Goal: Information Seeking & Learning: Learn about a topic

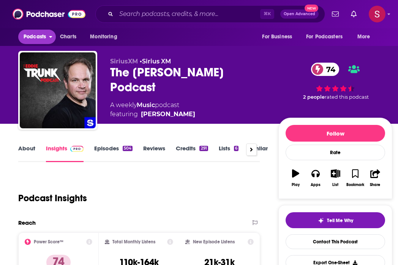
click at [42, 41] on span "Podcasts" at bounding box center [35, 37] width 22 height 11
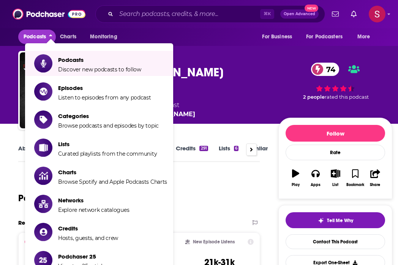
click at [74, 74] on li "Podcasts Discover new podcasts to follow" at bounding box center [99, 63] width 148 height 25
click at [48, 66] on span "Show item sub-menu" at bounding box center [43, 63] width 59 height 59
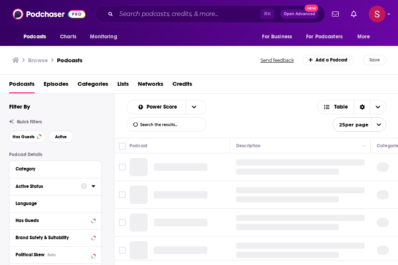
click at [90, 187] on div at bounding box center [88, 186] width 14 height 9
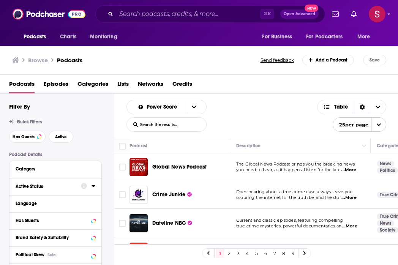
click at [39, 189] on div "Active Status" at bounding box center [46, 186] width 60 height 5
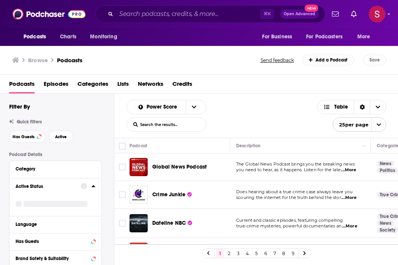
scroll to position [44, 0]
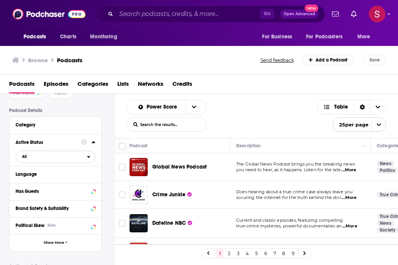
click at [71, 160] on span "All" at bounding box center [51, 157] width 71 height 10
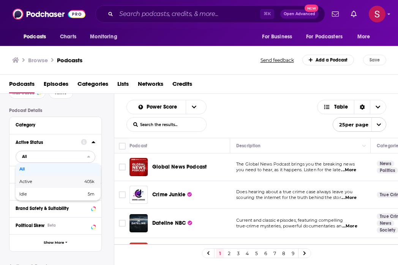
click at [51, 184] on span "Active" at bounding box center [38, 182] width 38 height 4
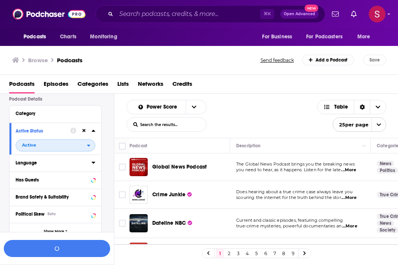
scroll to position [55, 0]
click at [32, 181] on div "Has Guests" at bounding box center [46, 180] width 60 height 5
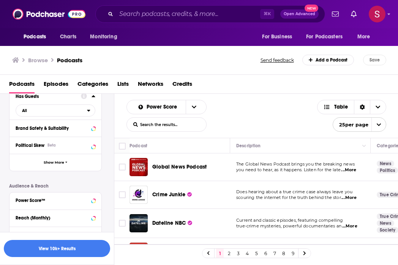
scroll to position [132, 0]
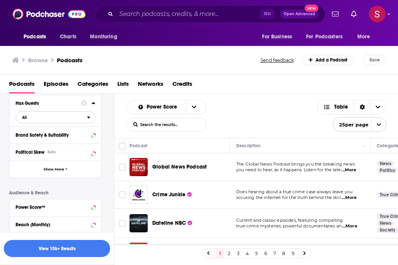
click at [51, 117] on span "All" at bounding box center [51, 117] width 71 height 10
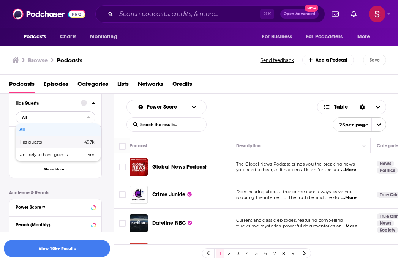
click at [43, 147] on div "Has guests 497k" at bounding box center [58, 142] width 85 height 13
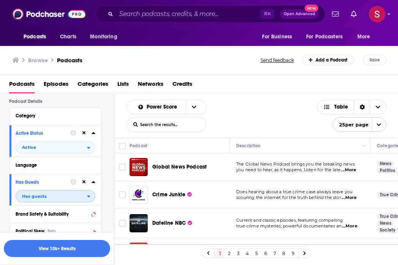
scroll to position [52, 0]
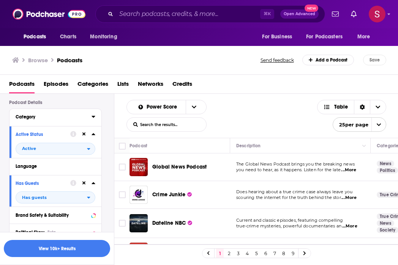
click at [51, 119] on div "Category" at bounding box center [51, 116] width 71 height 5
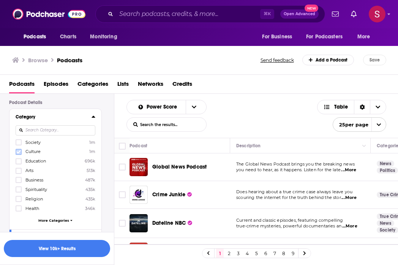
click at [20, 154] on icon at bounding box center [18, 152] width 5 height 5
click at [50, 219] on span "More Categories" at bounding box center [53, 220] width 31 height 4
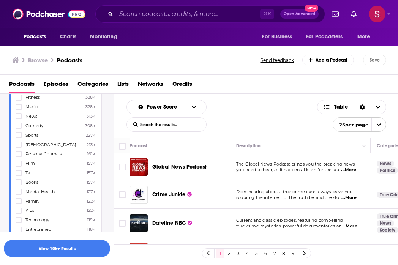
scroll to position [173, 0]
click at [19, 171] on icon at bounding box center [18, 172] width 5 height 3
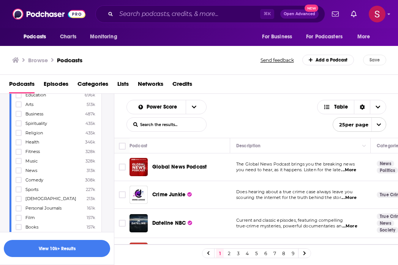
scroll to position [0, 0]
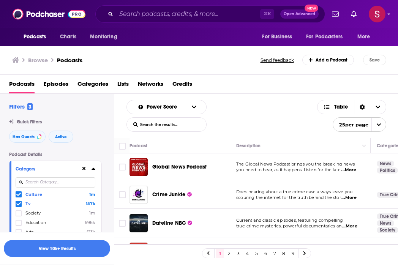
click at [44, 182] on input at bounding box center [56, 182] width 80 height 10
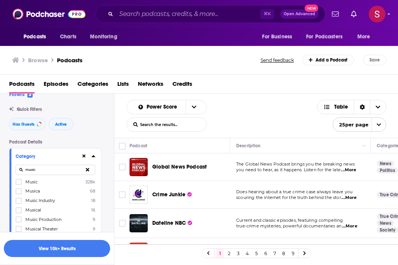
scroll to position [14, 0]
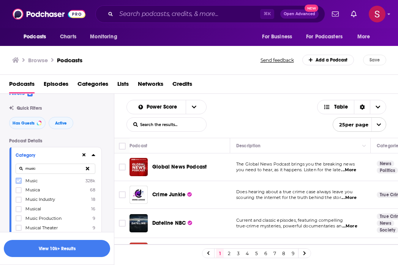
click at [19, 183] on icon at bounding box center [18, 181] width 5 height 5
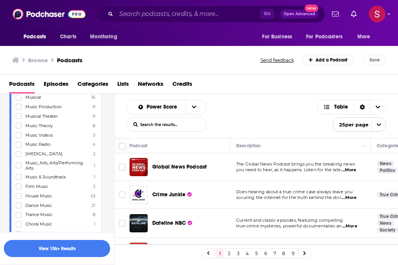
scroll to position [66, 0]
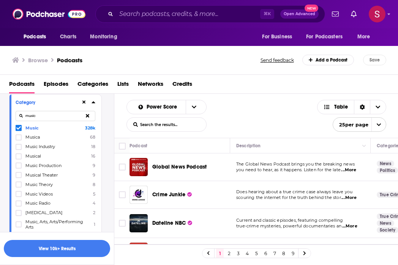
click at [41, 118] on input "music" at bounding box center [56, 116] width 80 height 10
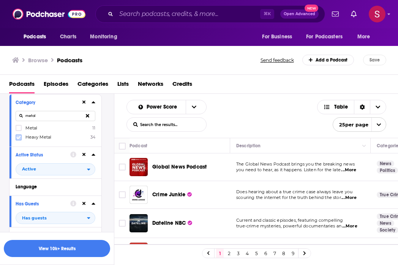
type input "metal"
click at [19, 136] on icon at bounding box center [18, 137] width 5 height 5
click at [18, 136] on icon at bounding box center [18, 137] width 5 height 5
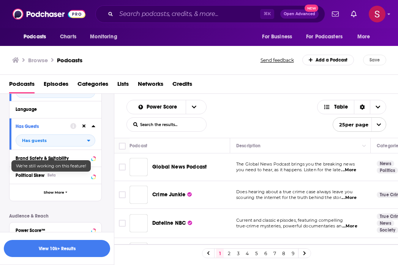
scroll to position [166, 0]
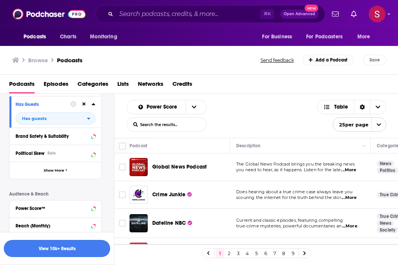
click at [66, 248] on button "View 10k+ Results" at bounding box center [57, 248] width 106 height 17
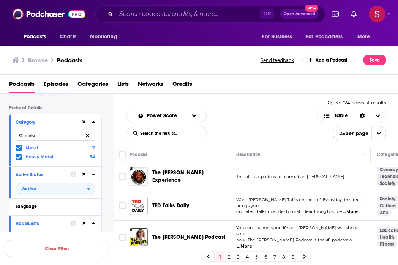
scroll to position [48, 0]
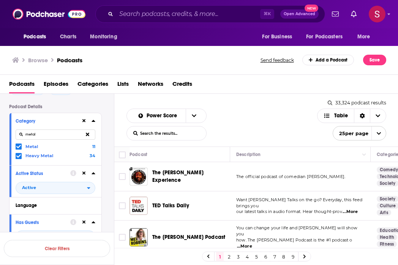
click at [84, 122] on icon at bounding box center [83, 120] width 3 height 3
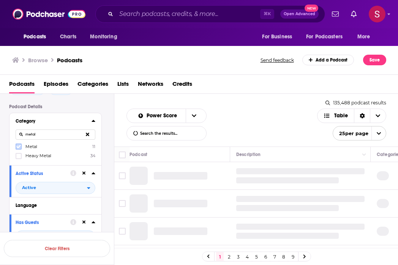
click at [19, 148] on icon at bounding box center [18, 146] width 5 height 3
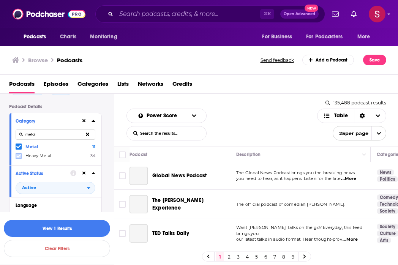
click at [20, 155] on icon at bounding box center [18, 155] width 5 height 3
click at [84, 121] on icon at bounding box center [83, 121] width 3 height 5
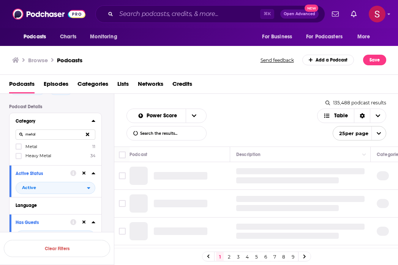
click at [88, 134] on icon at bounding box center [87, 134] width 3 height 3
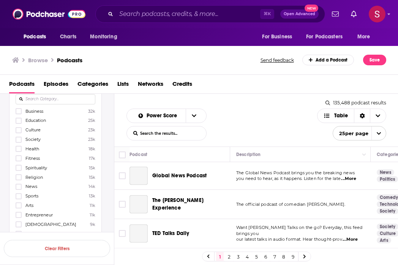
scroll to position [43, 0]
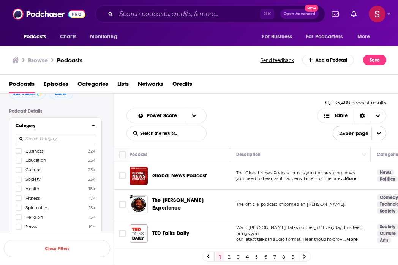
click at [55, 137] on input at bounding box center [56, 139] width 80 height 10
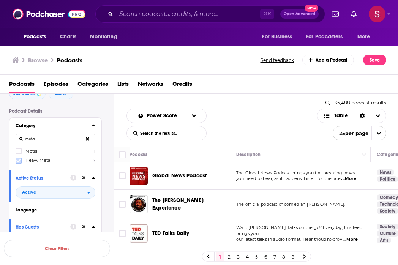
type input "metal"
click at [20, 160] on icon at bounding box center [18, 160] width 5 height 3
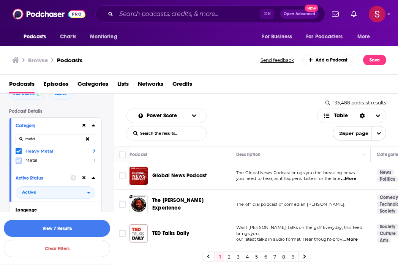
click at [17, 161] on icon at bounding box center [18, 160] width 5 height 3
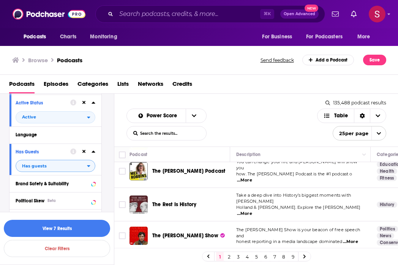
scroll to position [170, 0]
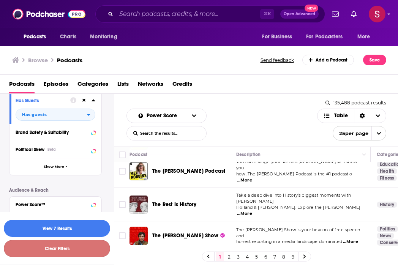
click at [55, 246] on button "Clear Filters" at bounding box center [57, 248] width 106 height 17
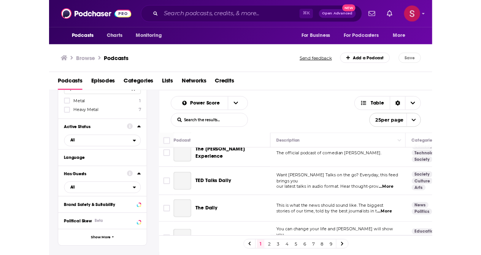
scroll to position [49, 0]
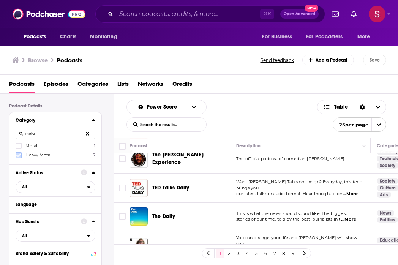
click at [18, 154] on icon at bounding box center [18, 155] width 5 height 5
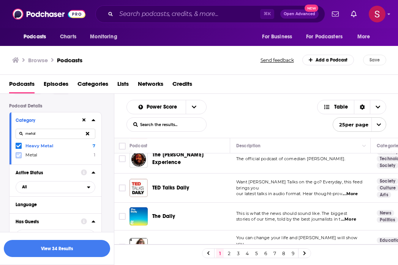
click at [21, 156] on icon at bounding box center [18, 155] width 5 height 5
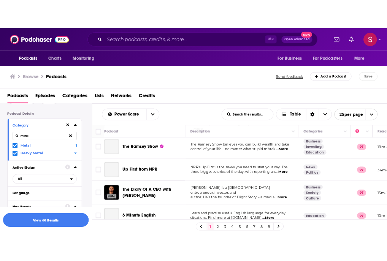
scroll to position [498, 0]
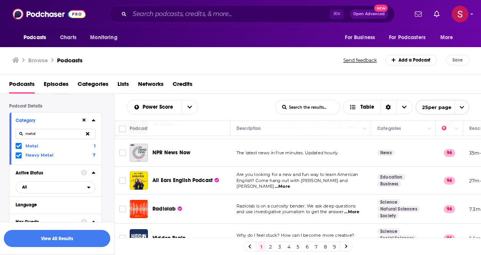
click at [67, 227] on div "View 40 Results" at bounding box center [57, 238] width 114 height 33
click at [63, 237] on button "View 40 Results" at bounding box center [57, 238] width 106 height 17
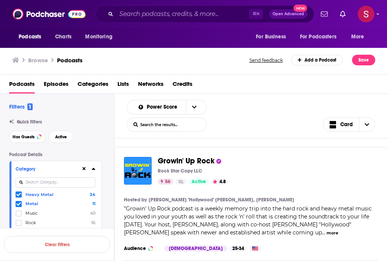
scroll to position [9, 0]
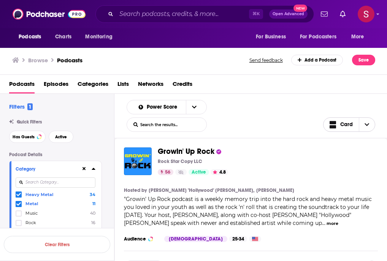
click at [369, 125] on span "Choose View" at bounding box center [367, 125] width 16 height 14
click at [340, 152] on span "Gallery" at bounding box center [354, 151] width 30 height 4
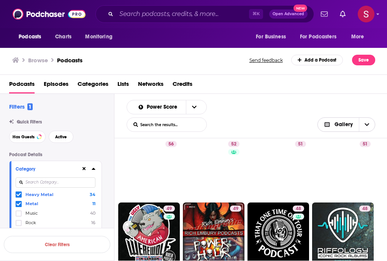
click at [369, 120] on span "Choose View" at bounding box center [367, 125] width 16 height 14
click at [346, 135] on div "Card" at bounding box center [346, 138] width 58 height 13
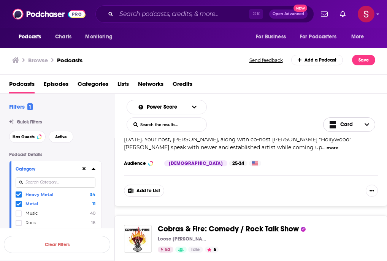
scroll to position [0, 0]
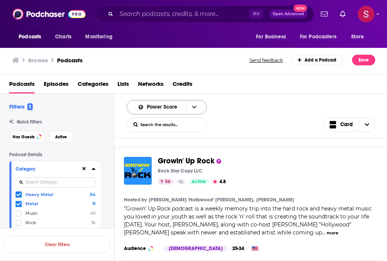
click at [186, 112] on button "open menu" at bounding box center [194, 107] width 16 height 14
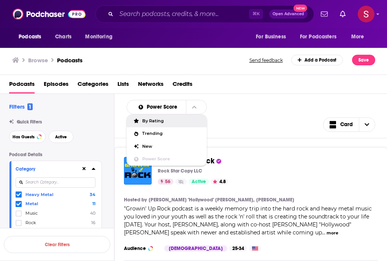
click at [171, 126] on div "By Rating" at bounding box center [167, 120] width 80 height 13
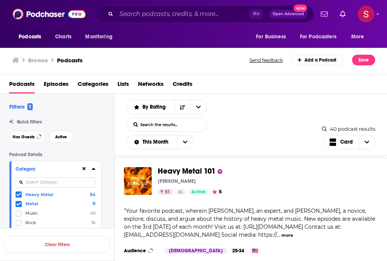
scroll to position [137, 0]
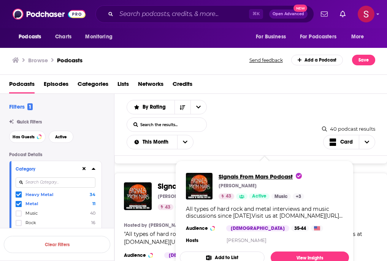
click at [263, 175] on span "Signals From Mars Podcast" at bounding box center [259, 176] width 83 height 7
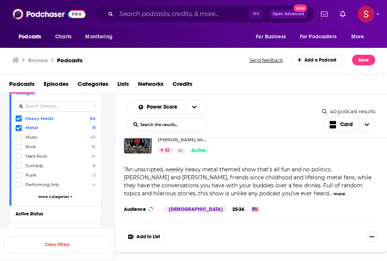
scroll to position [142, 0]
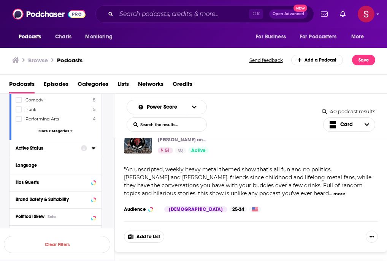
click at [44, 152] on button "Active Status" at bounding box center [48, 147] width 65 height 9
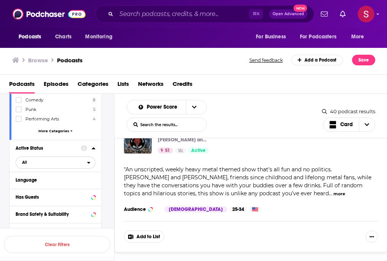
click at [40, 162] on span "All" at bounding box center [51, 162] width 71 height 10
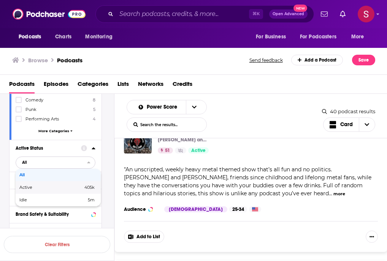
click at [29, 186] on span "Active" at bounding box center [38, 187] width 38 height 4
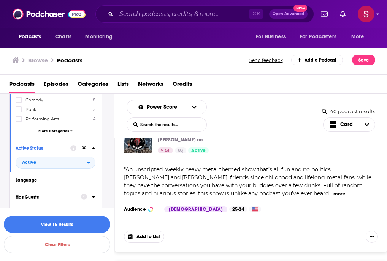
click at [54, 199] on div "Has Guests" at bounding box center [46, 197] width 60 height 5
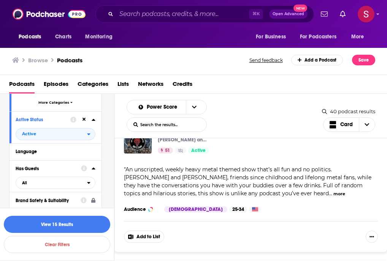
scroll to position [176, 0]
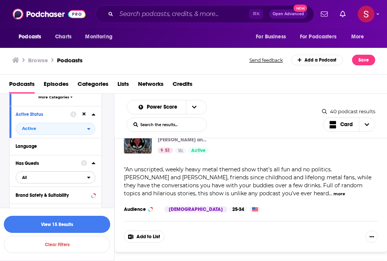
click at [53, 179] on span "All" at bounding box center [51, 178] width 71 height 10
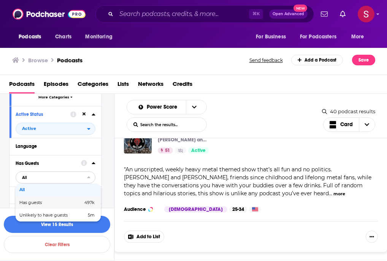
click at [43, 201] on span "Has guests" at bounding box center [40, 203] width 43 height 4
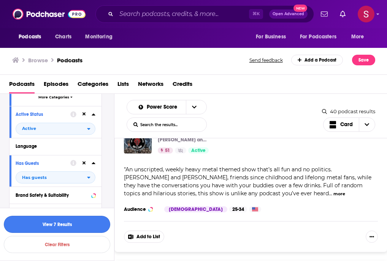
click at [64, 227] on button "View 7 Results" at bounding box center [57, 224] width 106 height 17
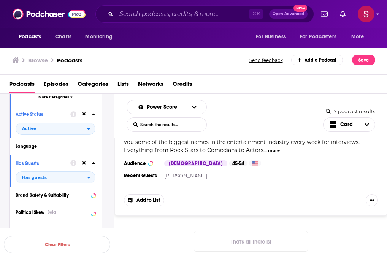
scroll to position [871, 0]
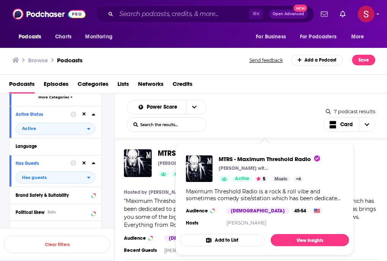
click at [164, 150] on span "MTRS - Maximum Threshold Radio" at bounding box center [216, 153] width 116 height 9
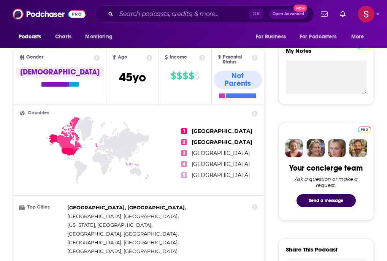
scroll to position [682, 0]
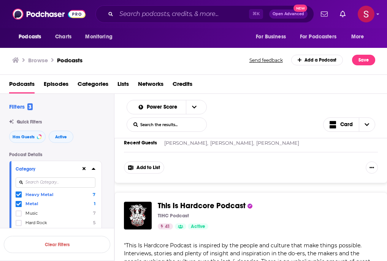
scroll to position [249, 0]
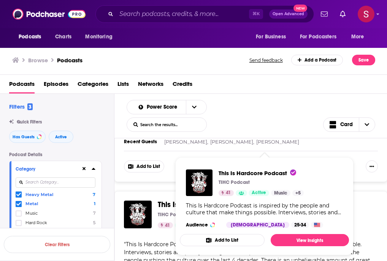
click at [228, 203] on div "This Is Hardcore Podcast is inspired by the people and culture that make things…" at bounding box center [264, 209] width 157 height 14
click at [162, 202] on span "This Is Hardcore Podcast" at bounding box center [202, 204] width 88 height 9
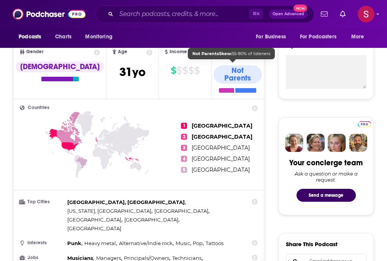
scroll to position [286, 0]
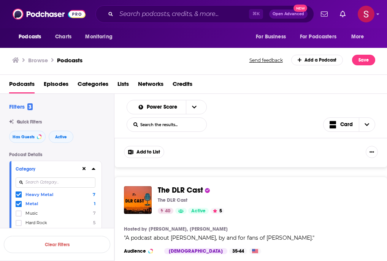
scroll to position [409, 0]
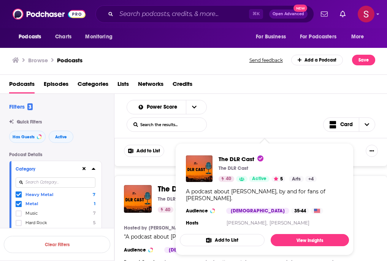
click at [177, 187] on span "The DLR Cast The DLR Cast 40 Active 5 Categories Arts + 4 Arts + 4 A podcast ab…" at bounding box center [264, 199] width 178 height 121
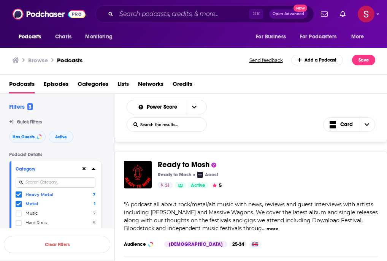
scroll to position [569, 0]
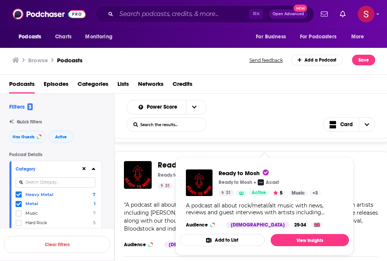
click at [164, 165] on span "Ready to Mosh" at bounding box center [184, 164] width 52 height 9
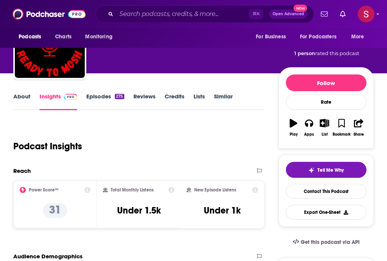
scroll to position [45, 0]
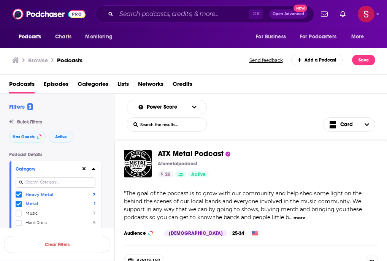
scroll to position [721, 0]
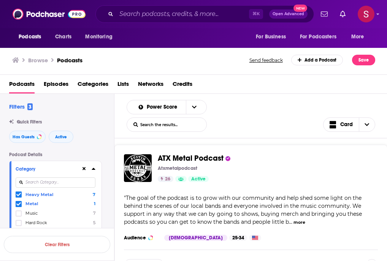
click at [198, 157] on span "ATX Metal Podcast" at bounding box center [191, 158] width 66 height 9
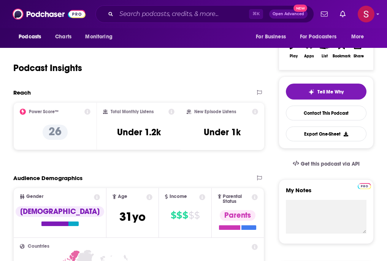
scroll to position [175, 0]
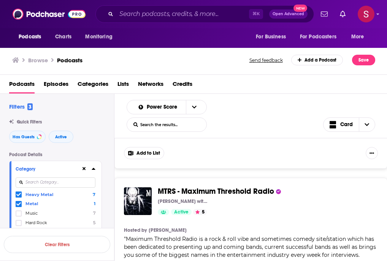
scroll to position [849, 0]
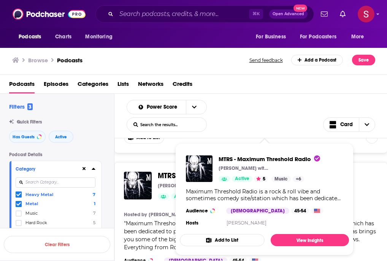
click at [161, 171] on span "MTRS - Maximum Threshold Radio" at bounding box center [216, 175] width 116 height 9
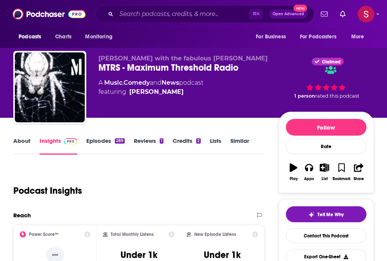
scroll to position [188, 0]
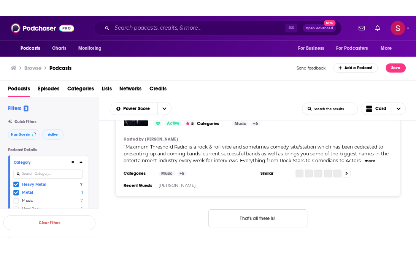
scroll to position [738, 0]
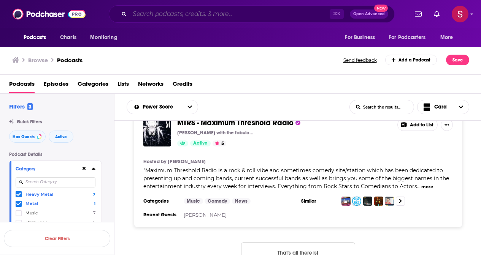
drag, startPoint x: 150, startPoint y: 15, endPoint x: 150, endPoint y: 2, distance: 13.3
click at [150, 11] on input "Search podcasts, credits, & more..." at bounding box center [230, 14] width 200 height 12
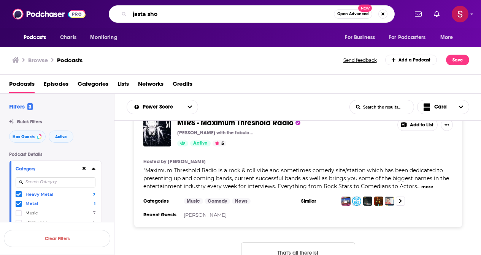
type input "jasta show"
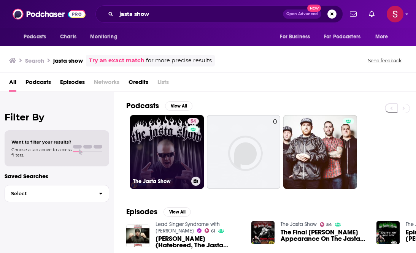
click at [184, 144] on link "54 The Jasta Show" at bounding box center [167, 152] width 74 height 74
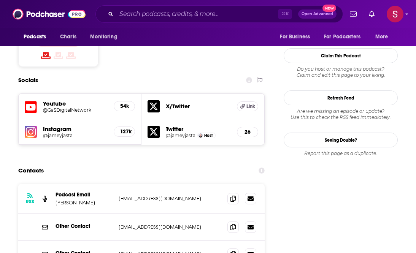
scroll to position [709, 0]
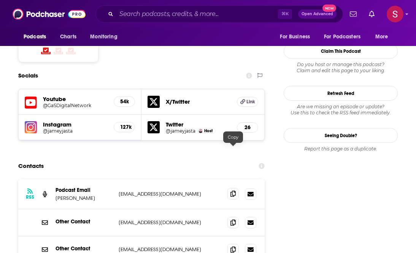
click at [234, 191] on icon at bounding box center [232, 194] width 5 height 6
click at [198, 14] on input "Search podcasts, credits, & more..." at bounding box center [196, 14] width 161 height 12
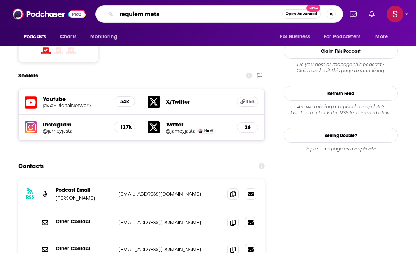
type input "requiem metal"
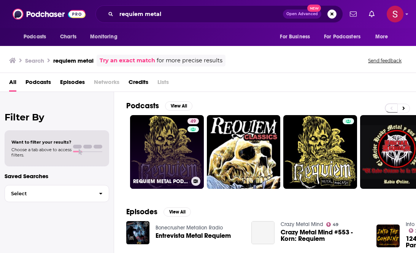
click at [151, 147] on link "49 REQUIEM METAL PODCAST" at bounding box center [167, 152] width 74 height 74
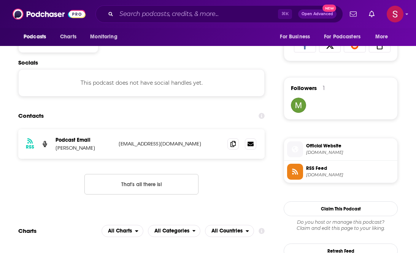
scroll to position [478, 0]
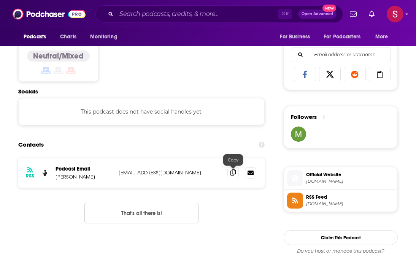
click at [233, 171] on icon at bounding box center [232, 172] width 5 height 6
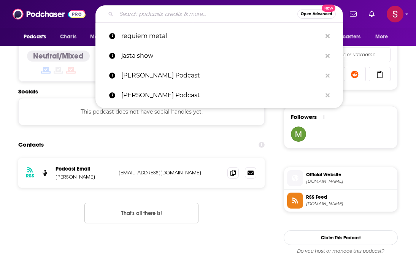
click at [165, 15] on input "Search podcasts, credits, & more..." at bounding box center [206, 14] width 181 height 12
paste input "radio [PERSON_NAME]"
type input "radio [PERSON_NAME]"
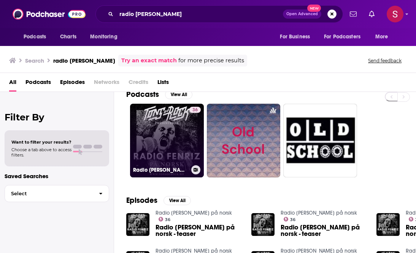
scroll to position [11, 0]
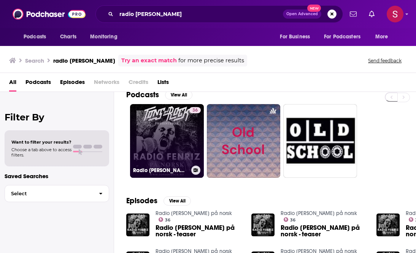
click at [183, 133] on link "36 Radio [PERSON_NAME] på norsk" at bounding box center [167, 141] width 74 height 74
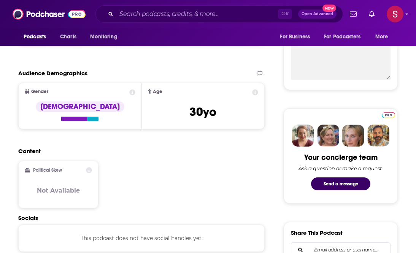
scroll to position [430, 0]
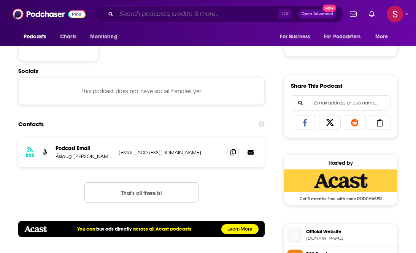
click at [144, 16] on input "Search podcasts, credits, & more..." at bounding box center [196, 14] width 161 height 12
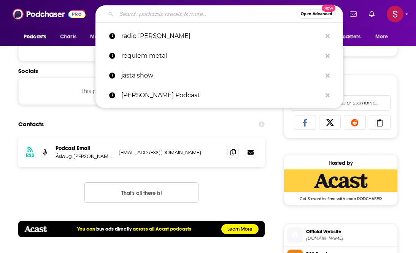
paste input "That's Not Metal"
type input "That's Not Metal"
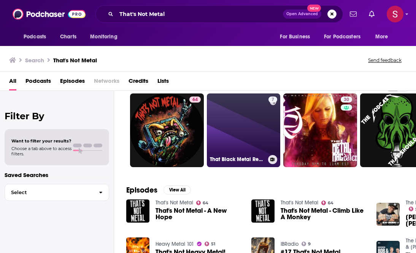
scroll to position [21, 0]
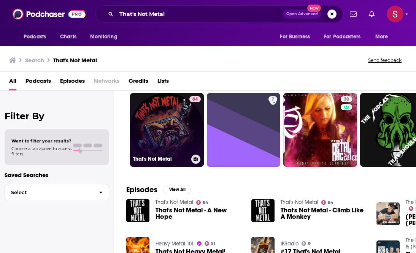
click at [174, 131] on link "64 That's Not Metal" at bounding box center [167, 130] width 74 height 74
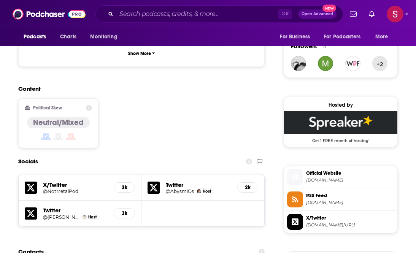
scroll to position [605, 0]
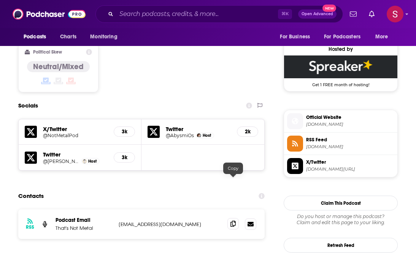
click at [233, 221] on icon at bounding box center [232, 224] width 5 height 6
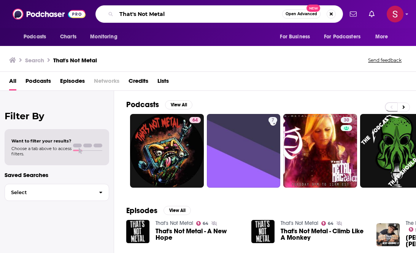
drag, startPoint x: 179, startPoint y: 11, endPoint x: 97, endPoint y: 6, distance: 82.7
click at [97, 6] on div "That's Not Metal Open Advanced New" at bounding box center [218, 13] width 247 height 17
paste input "Hellcast"
type input "Hellcast"
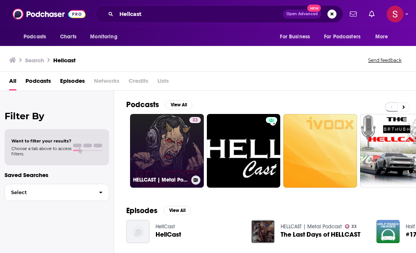
click at [173, 142] on link "33 HELLCAST | Metal Podcast" at bounding box center [167, 151] width 74 height 74
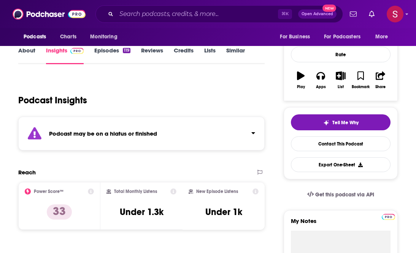
scroll to position [104, 0]
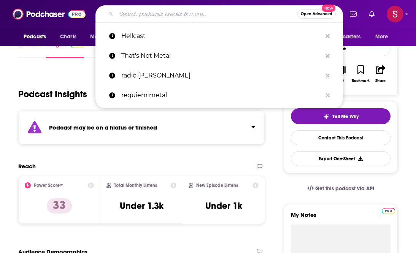
click at [154, 14] on input "Search podcasts, credits, & more..." at bounding box center [206, 14] width 181 height 12
paste input "Full Metal Hipster"
type input "Full Metal Hipster"
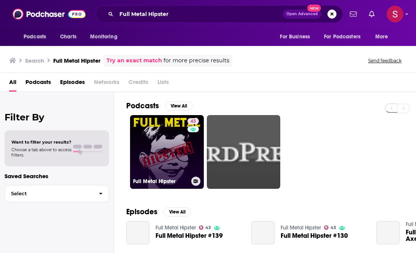
click at [165, 143] on link "43 Full Metal Hipster" at bounding box center [167, 152] width 74 height 74
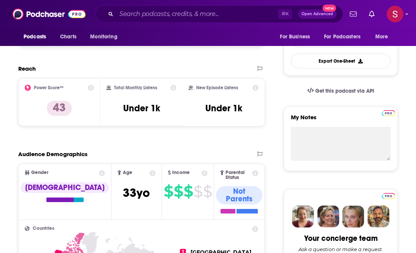
scroll to position [278, 0]
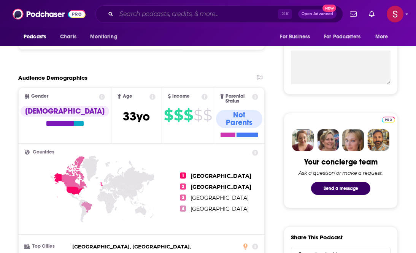
click at [138, 14] on input "Search podcasts, credits, & more..." at bounding box center [196, 14] width 161 height 12
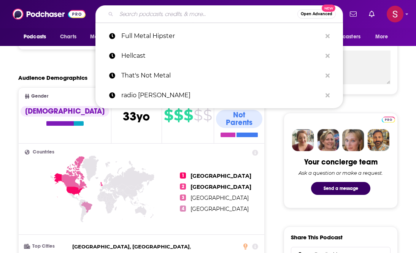
click at [79, 181] on icon at bounding box center [68, 185] width 30 height 24
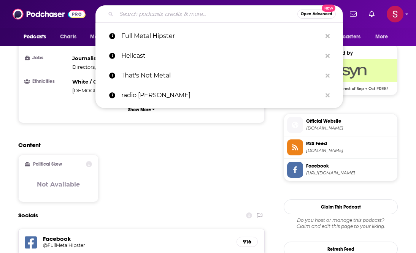
scroll to position [652, 0]
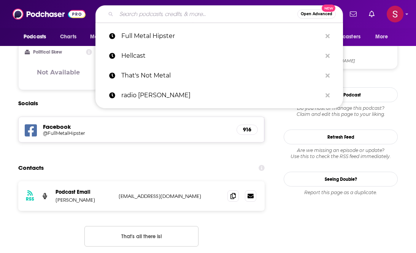
paste input "Metal [MEDICAL_DATA]"
type input "Metal [MEDICAL_DATA]"
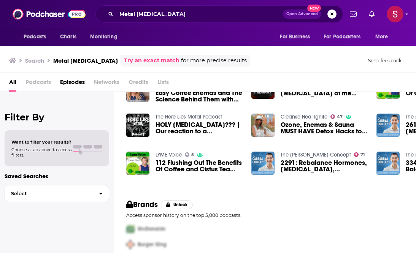
scroll to position [62, 0]
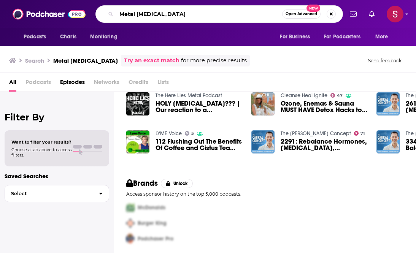
drag, startPoint x: 162, startPoint y: 16, endPoint x: 106, endPoint y: 14, distance: 56.3
click at [106, 14] on div "Metal [MEDICAL_DATA] Open Advanced New" at bounding box center [218, 13] width 247 height 17
paste input "Heavy Metallurgy."
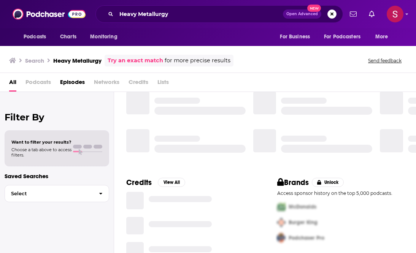
scroll to position [168, 0]
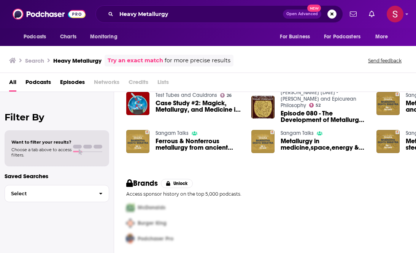
click at [125, 61] on link "Try an exact match" at bounding box center [135, 60] width 55 height 9
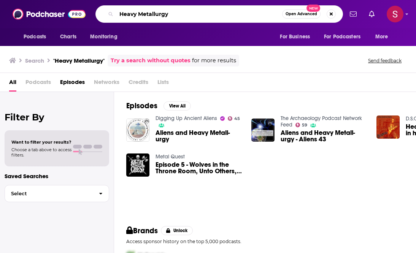
drag, startPoint x: 174, startPoint y: 18, endPoint x: 86, endPoint y: 11, distance: 88.5
click at [86, 11] on div "Podcasts Charts Monitoring Heavy Metallurgy Open Advanced New For Business For …" at bounding box center [208, 14] width 416 height 28
paste input "Combine"
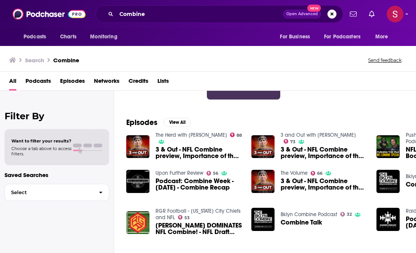
scroll to position [184, 0]
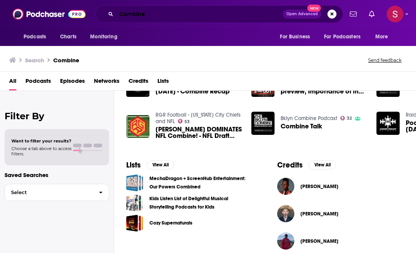
click at [120, 14] on input "Combine" at bounding box center [199, 14] width 166 height 12
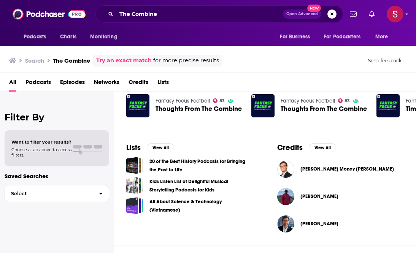
scroll to position [280, 0]
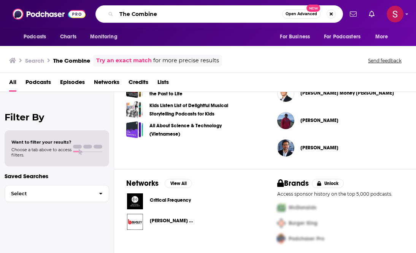
drag, startPoint x: 166, startPoint y: 14, endPoint x: 105, endPoint y: 12, distance: 61.6
click at [105, 12] on div "The Combine Open Advanced New" at bounding box center [218, 13] width 247 height 17
paste input "Heavy Hol"
type input "Heavy Hole"
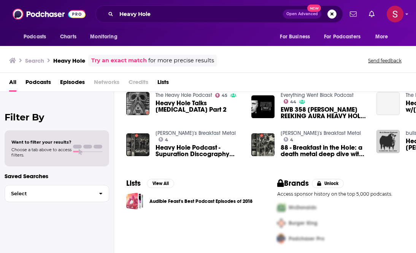
scroll to position [153, 0]
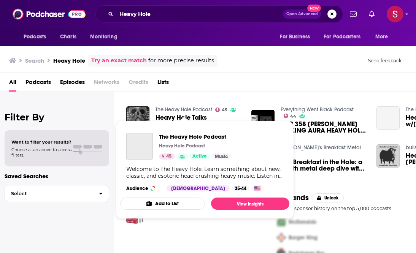
click at [185, 108] on link "The Heavy Hole Podcast" at bounding box center [183, 109] width 57 height 6
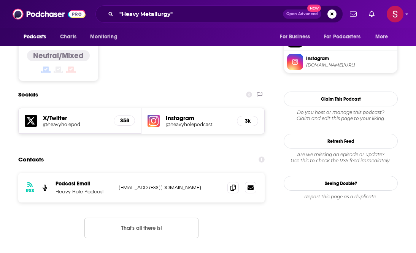
scroll to position [603, 0]
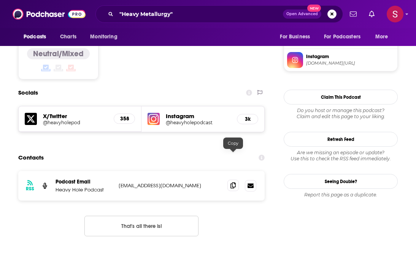
click at [233, 182] on icon at bounding box center [232, 185] width 5 height 6
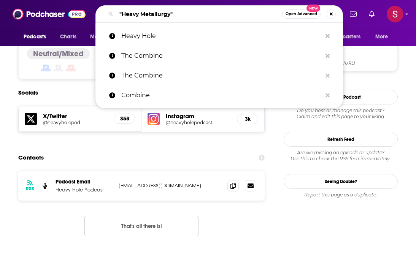
drag, startPoint x: 170, startPoint y: 14, endPoint x: 123, endPoint y: 15, distance: 47.1
click at [123, 15] on input ""Heavy Metallurgy"" at bounding box center [199, 14] width 166 height 12
paste input "Full Metal Hipster"
type input ""Full Metal Hipster""
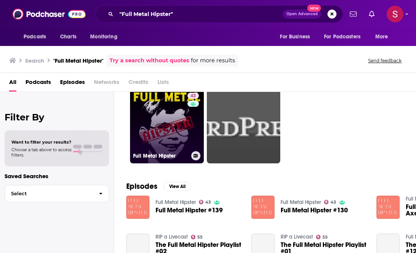
scroll to position [26, 0]
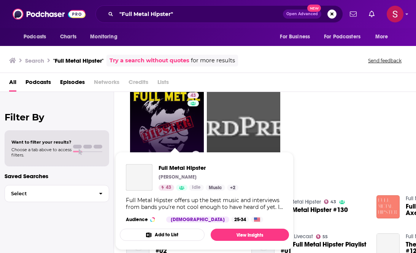
click at [171, 123] on link "43 Full Metal Hipster" at bounding box center [167, 126] width 74 height 74
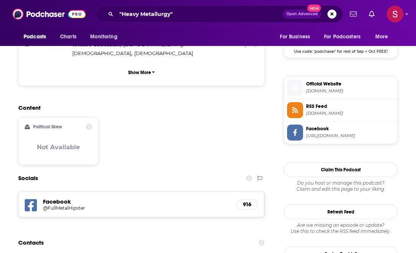
scroll to position [682, 0]
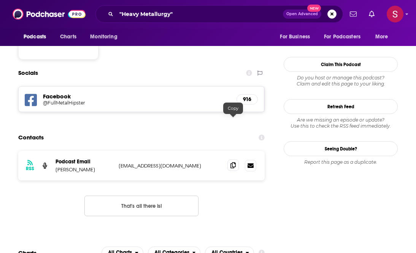
click at [231, 162] on icon at bounding box center [232, 165] width 5 height 6
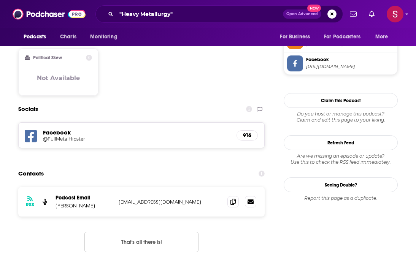
scroll to position [649, 0]
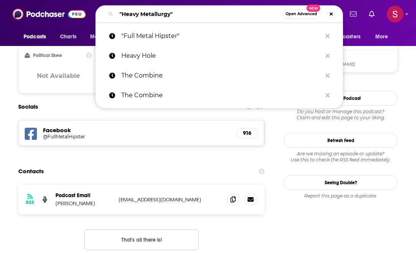
drag, startPoint x: 169, startPoint y: 14, endPoint x: 122, endPoint y: 14, distance: 47.5
click at [122, 14] on input ""Heavy Metallurgy"" at bounding box center [199, 14] width 166 height 12
paste input "llcast"
type input ""Hellcast""
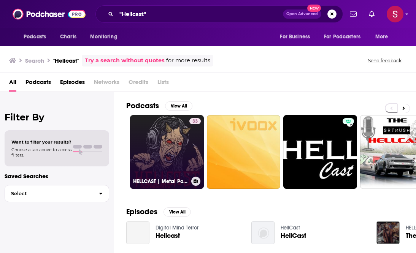
click at [179, 171] on link "33 HELLCAST | Metal Podcast" at bounding box center [167, 152] width 74 height 74
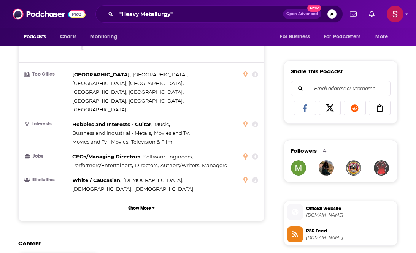
scroll to position [659, 0]
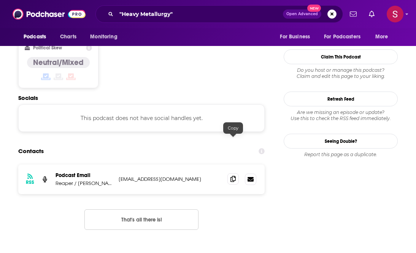
click at [234, 176] on icon at bounding box center [232, 179] width 5 height 6
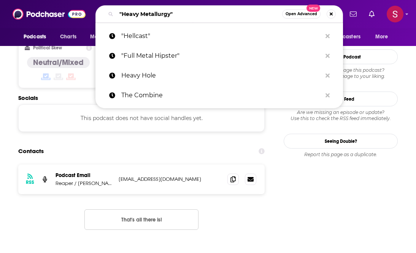
drag, startPoint x: 169, startPoint y: 14, endPoint x: 122, endPoint y: 14, distance: 46.4
click at [122, 14] on input ""Heavy Metallurgy"" at bounding box center [199, 14] width 166 height 12
paste input "Combine"
type input ""Combine""
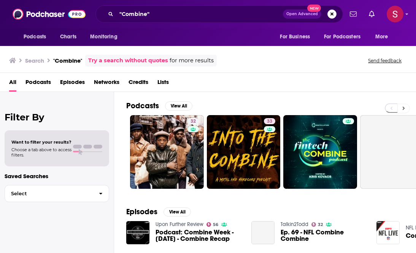
click at [406, 109] on button at bounding box center [403, 108] width 13 height 9
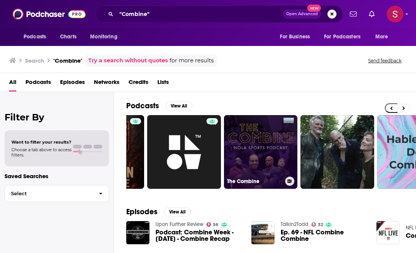
scroll to position [3, 0]
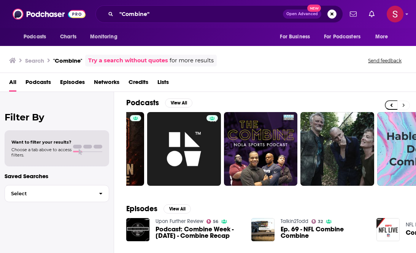
click at [404, 103] on button at bounding box center [403, 105] width 13 height 9
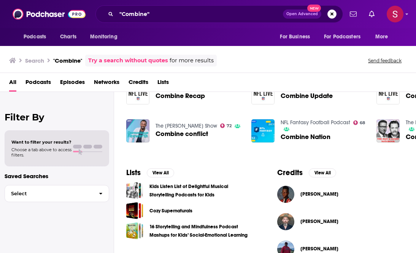
scroll to position [236, 0]
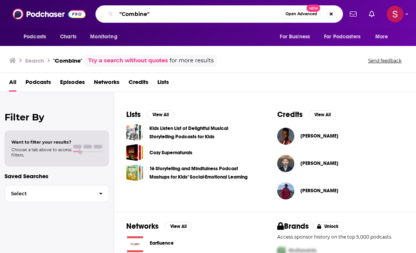
drag, startPoint x: 144, startPoint y: 13, endPoint x: 122, endPoint y: 14, distance: 21.3
click at [122, 14] on input ""Combine"" at bounding box center [199, 14] width 166 height 12
paste input "Full Metal [PERSON_NAME]"
type input "" Full Metal [PERSON_NAME]""
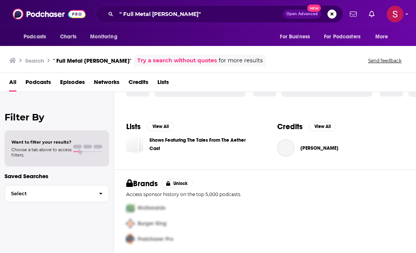
scroll to position [225, 0]
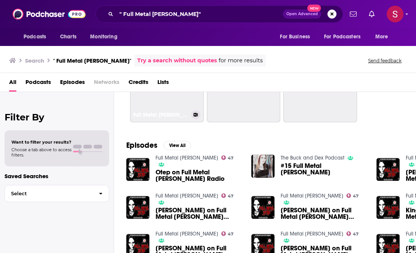
scroll to position [45, 0]
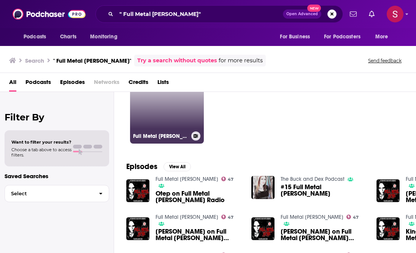
click at [155, 114] on link "47 Full Metal [PERSON_NAME]" at bounding box center [167, 107] width 74 height 74
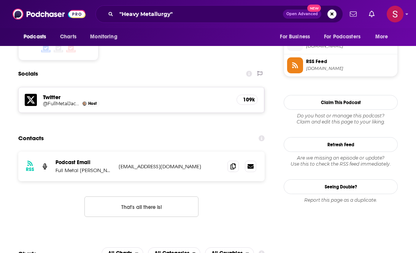
scroll to position [683, 0]
click at [234, 163] on icon at bounding box center [232, 166] width 5 height 6
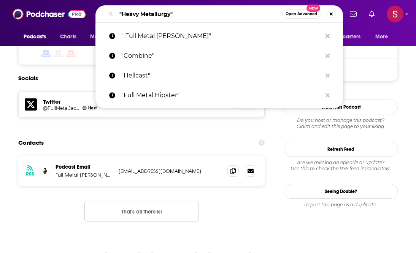
drag, startPoint x: 169, startPoint y: 15, endPoint x: 122, endPoint y: 15, distance: 46.7
click at [122, 15] on input ""Heavy Metallurgy"" at bounding box center [199, 14] width 166 height 12
paste input "Talk is Jericho"
type input ""Talk is Jericho""
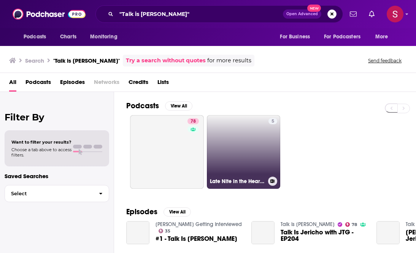
scroll to position [40, 0]
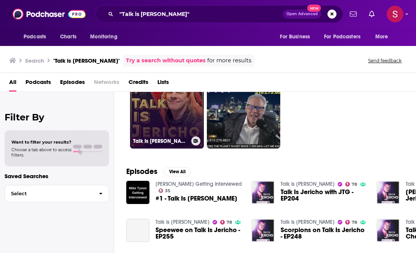
click at [168, 117] on link "78 Talk Is Jericho" at bounding box center [167, 112] width 74 height 74
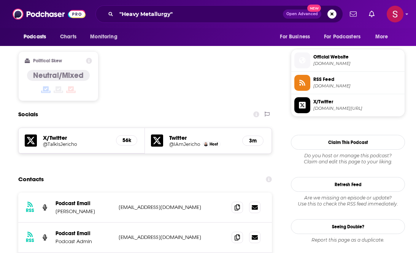
scroll to position [629, 0]
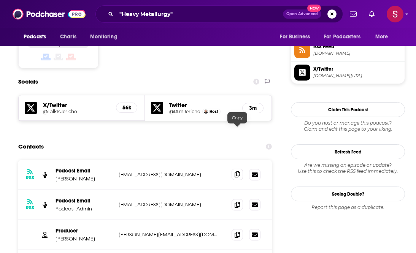
click at [236, 171] on icon at bounding box center [236, 174] width 5 height 6
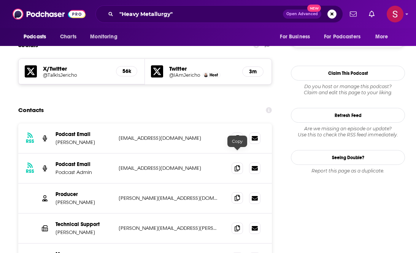
click at [234, 192] on span at bounding box center [236, 197] width 11 height 11
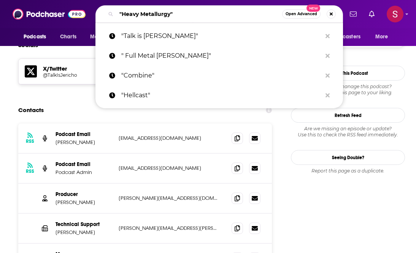
drag, startPoint x: 169, startPoint y: 14, endPoint x: 122, endPoint y: 16, distance: 47.2
click at [122, 16] on input ""Heavy Metallurgy"" at bounding box center [199, 14] width 166 height 12
paste input "[PERSON_NAME]'s Breakfast Metal"
type input ""Phil's Breakfast Metal""
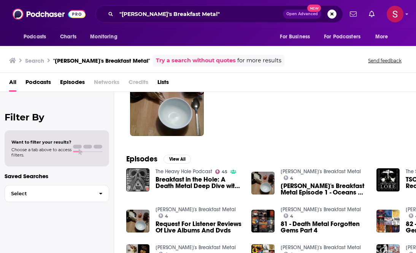
scroll to position [63, 0]
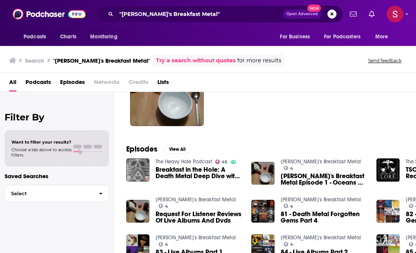
click at [141, 170] on img "Breakfast in the Hole: A Death Metal Deep Dive with Phil Wadey of Phil's Breakf…" at bounding box center [137, 169] width 23 height 23
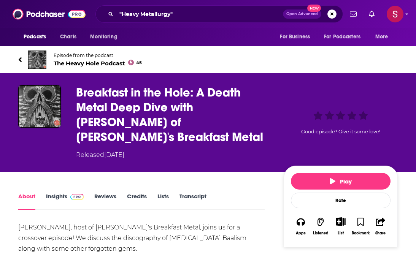
scroll to position [507, 0]
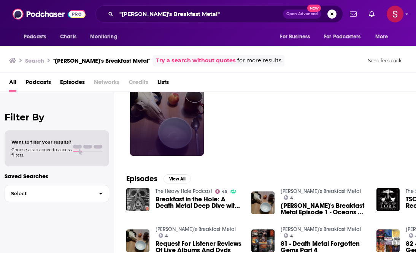
scroll to position [92, 0]
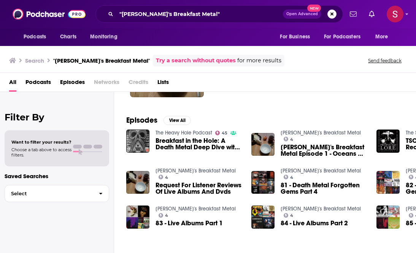
click at [302, 135] on link "[PERSON_NAME]'s Breakfast Metal" at bounding box center [320, 133] width 80 height 6
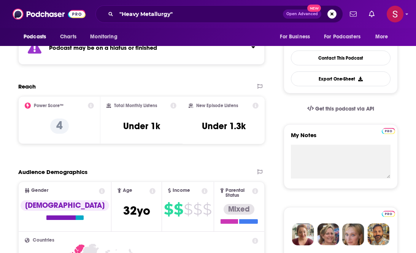
scroll to position [260, 0]
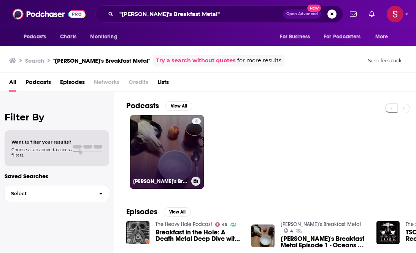
scroll to position [38, 0]
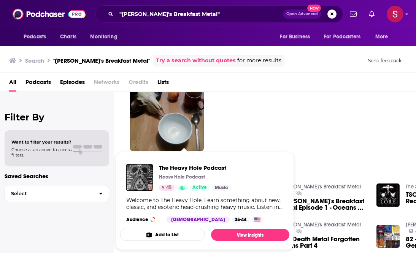
click at [180, 177] on p "Heavy Hole Podcast" at bounding box center [182, 177] width 46 height 6
click at [135, 180] on img "The Heavy Hole Podcast" at bounding box center [139, 177] width 27 height 27
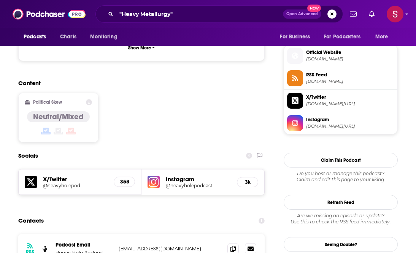
scroll to position [656, 0]
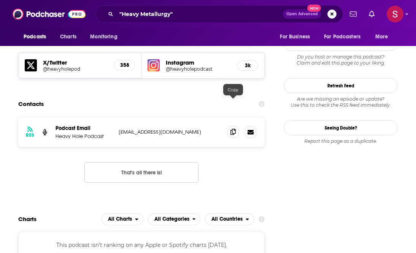
click at [228, 126] on span at bounding box center [232, 131] width 11 height 11
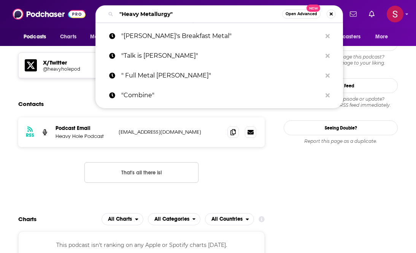
drag, startPoint x: 171, startPoint y: 14, endPoint x: 121, endPoint y: 14, distance: 49.8
click at [121, 14] on input ""Heavy Metallurgy"" at bounding box center [199, 14] width 166 height 12
paste input "The MetalSucks Podcast"
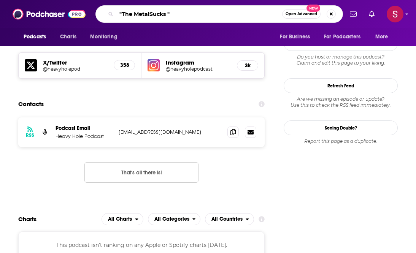
type input ""The MetalSucks""
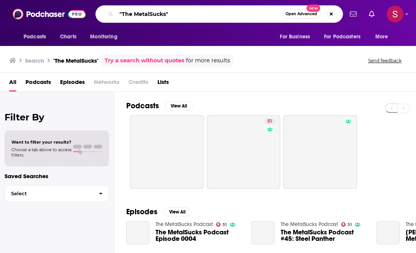
drag, startPoint x: 134, startPoint y: 15, endPoint x: 126, endPoint y: 15, distance: 7.6
click at [126, 15] on input ""The MetalSucks"" at bounding box center [199, 14] width 166 height 12
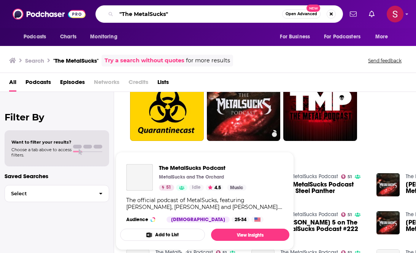
scroll to position [48, 0]
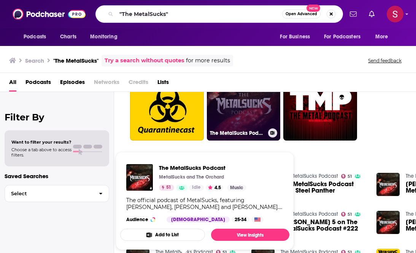
click at [258, 104] on link "51 The MetalSucks Podcast" at bounding box center [244, 104] width 74 height 74
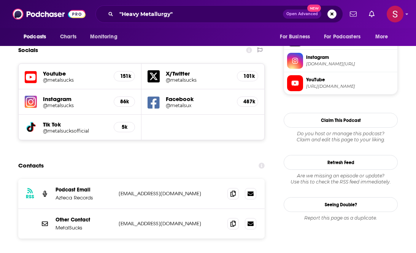
scroll to position [712, 0]
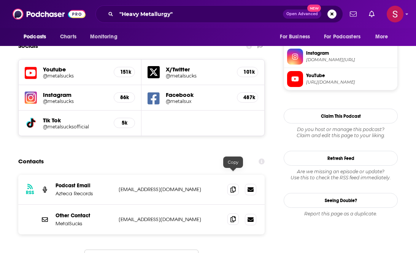
click at [233, 216] on icon at bounding box center [232, 219] width 5 height 6
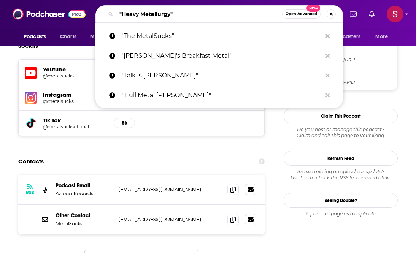
drag, startPoint x: 173, startPoint y: 14, endPoint x: 95, endPoint y: 6, distance: 78.2
click at [95, 6] on div ""Heavy Metallurgy" Open Advanced New "The MetalSucks" "Phil's Breakfast Metal" …" at bounding box center [218, 13] width 247 height 17
paste input "The Magnificent Others will Billy Corgan"
type input "The Magnificent Others will Billy Corgan"
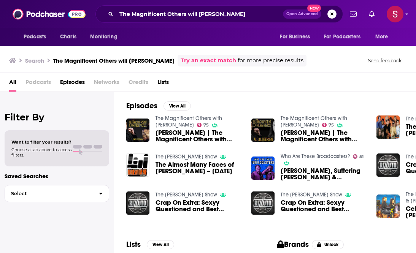
click at [219, 119] on link "The Magnificent Others with [PERSON_NAME]" at bounding box center [188, 121] width 66 height 13
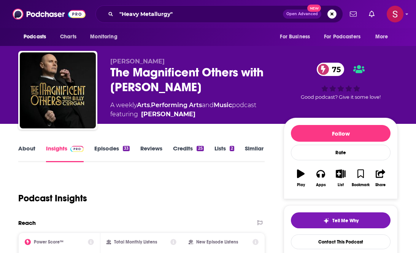
scroll to position [167, 0]
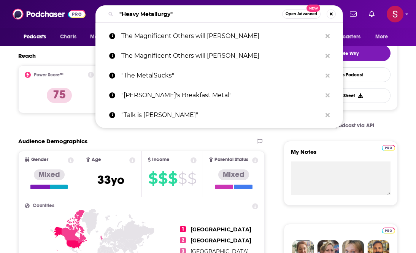
drag, startPoint x: 130, startPoint y: 16, endPoint x: 91, endPoint y: 15, distance: 39.1
click at [91, 15] on div "Podcasts Charts Monitoring "Heavy Metallurgy" Open Advanced New The Magnificent…" at bounding box center [215, 13] width 253 height 17
paste input "The Heavy Metal Mayhem Radio Show"
type input "The Heavy Metal Mayhem Radio Show"
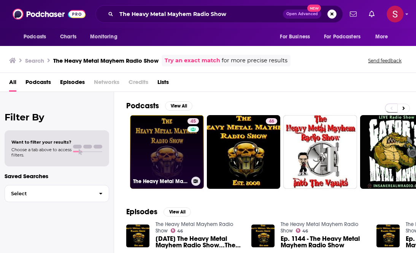
click at [167, 138] on link "45 The Heavy Metal Mayhem Radio Show! ™" at bounding box center [167, 152] width 74 height 74
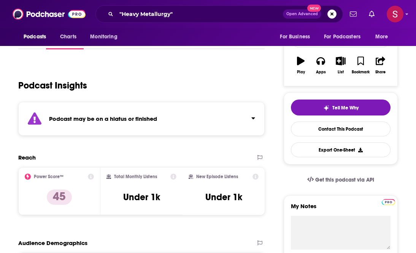
scroll to position [140, 0]
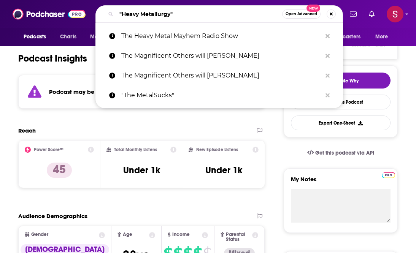
drag, startPoint x: 171, startPoint y: 14, endPoint x: 123, endPoint y: 14, distance: 47.5
click at [123, 14] on input ""Heavy Metallurgy"" at bounding box center [199, 14] width 166 height 12
paste input "That's Not Metal"
type input ""That's Not Metal""
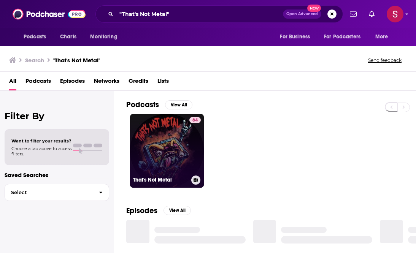
click at [172, 139] on link "64 That's Not Metal" at bounding box center [167, 151] width 74 height 74
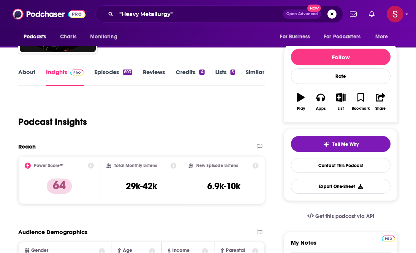
scroll to position [81, 0]
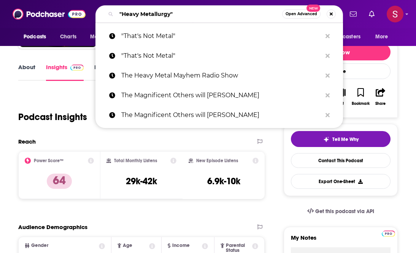
drag, startPoint x: 189, startPoint y: 15, endPoint x: 98, endPoint y: 13, distance: 91.2
click at [98, 13] on div ""Heavy Metallurgy" Open Advanced New" at bounding box center [218, 13] width 247 height 17
paste input "Talk is Jericho"
type input "Talk is Jericho"
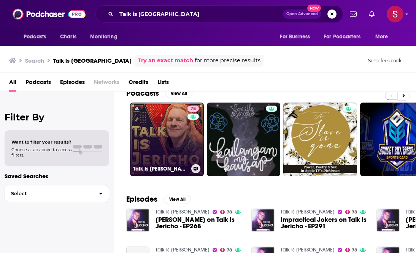
scroll to position [14, 0]
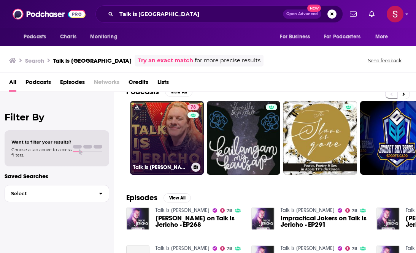
click at [171, 127] on link "78 Talk Is Jericho" at bounding box center [167, 138] width 74 height 74
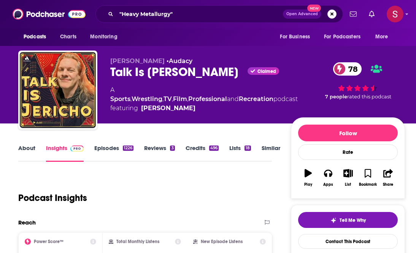
scroll to position [123, 0]
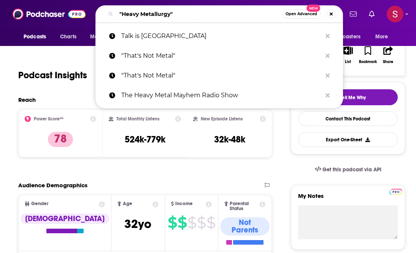
drag, startPoint x: 178, startPoint y: 14, endPoint x: 108, endPoint y: 14, distance: 69.5
click at [108, 14] on div ""Heavy Metallurgy" Open Advanced New" at bounding box center [218, 13] width 247 height 17
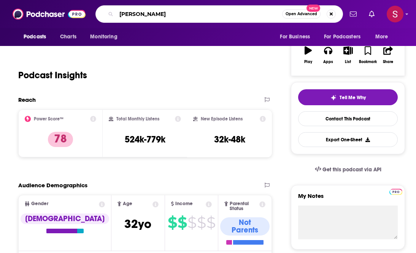
type input "eric alper"
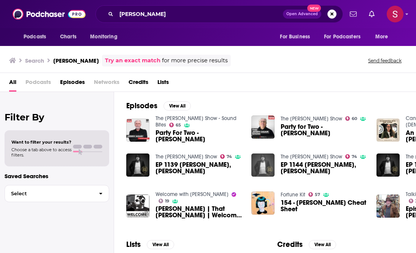
click at [263, 164] on img "EP 1144 Eric Alper, Ari Goldkind" at bounding box center [262, 165] width 23 height 23
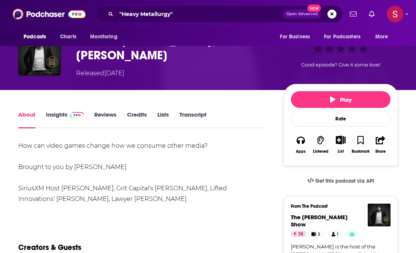
scroll to position [163, 0]
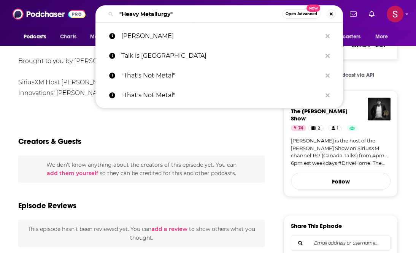
drag, startPoint x: 188, startPoint y: 13, endPoint x: 112, endPoint y: 10, distance: 75.3
click at [112, 10] on div ""Heavy Metallurgy" Open Advanced New" at bounding box center [218, 13] width 247 height 17
paste input "Requiem Metal Podcast"
type input "Requiem Metal Podcast"
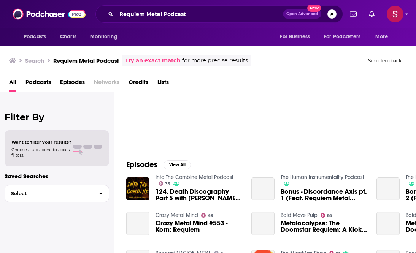
scroll to position [32, 0]
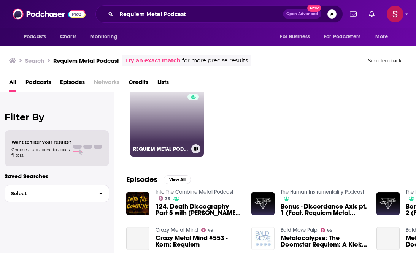
click at [169, 123] on link "49 REQUIEM METAL PODCAST" at bounding box center [167, 120] width 74 height 74
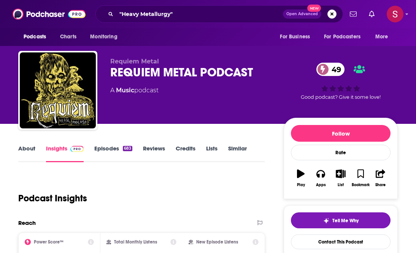
scroll to position [191, 0]
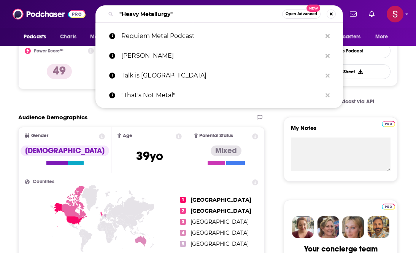
drag, startPoint x: 178, startPoint y: 13, endPoint x: 93, endPoint y: 13, distance: 85.1
click at [93, 13] on div "Podcasts Charts Monitoring "Heavy Metallurgy" Open Advanced New Requiem Metal P…" at bounding box center [215, 13] width 253 height 17
paste input "Podcast Them Down Heavy Metal Nerdery"
type input "Podcast Them Down Heavy Metal Nerdery"
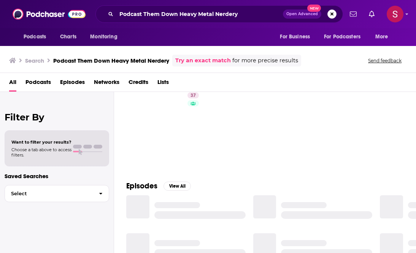
scroll to position [27, 0]
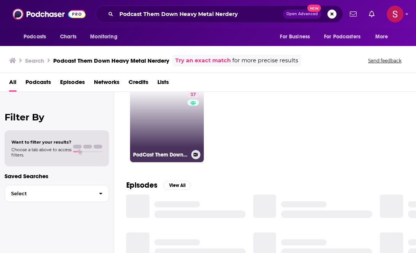
click at [171, 133] on link "37 PodCast Them Down: Heavy Metal Nerdery" at bounding box center [167, 126] width 74 height 74
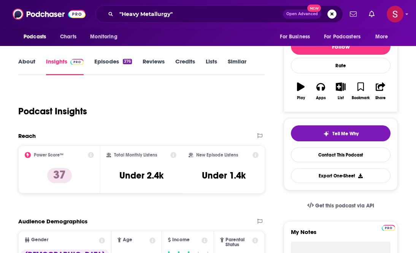
scroll to position [215, 0]
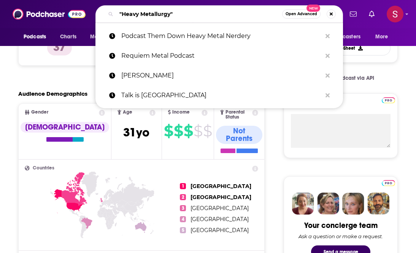
drag, startPoint x: 176, startPoint y: 17, endPoint x: 99, endPoint y: 11, distance: 77.3
click at [99, 11] on div ""Heavy Metallurgy" Open Advanced New" at bounding box center [218, 13] width 247 height 17
paste input "Podcast Rock City"
type input "Podcast Rock City"
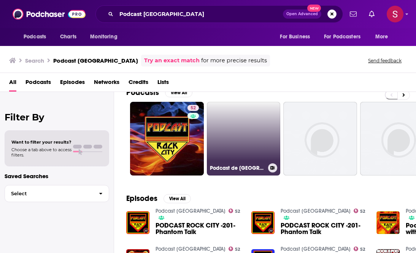
scroll to position [16, 0]
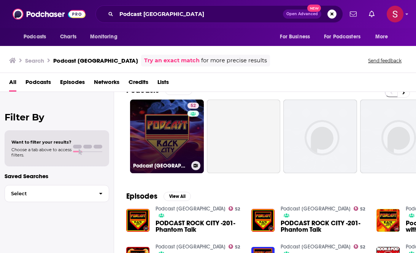
click at [183, 136] on link "52 Podcast Rock City" at bounding box center [167, 137] width 74 height 74
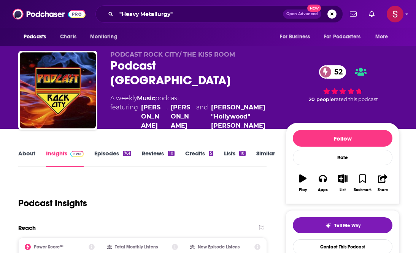
scroll to position [183, 0]
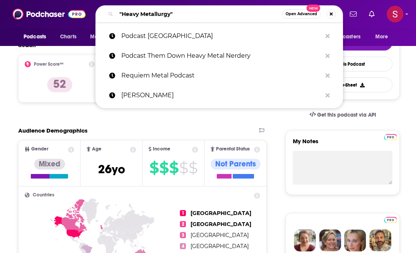
drag, startPoint x: 182, startPoint y: 14, endPoint x: 98, endPoint y: 2, distance: 84.5
click at [98, 2] on div "Podcasts Charts Monitoring "Heavy Metallurgy" Open Advanced New Podcast Rock Ci…" at bounding box center [208, 14] width 416 height 28
paste input "Ola Englund"
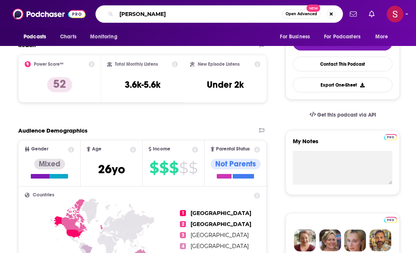
type input "Ola Englund"
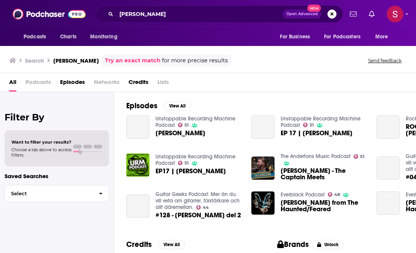
click at [175, 130] on span "Ola Englund" at bounding box center [180, 133] width 50 height 6
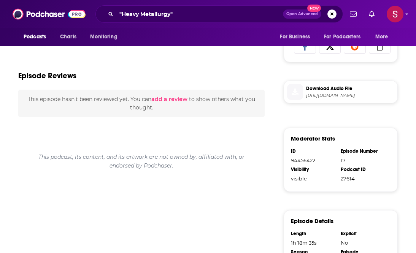
scroll to position [96, 0]
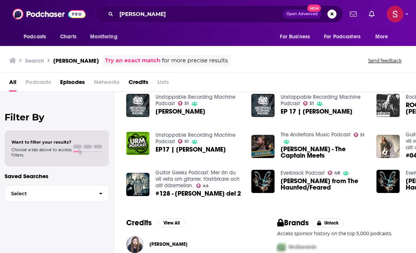
scroll to position [62, 0]
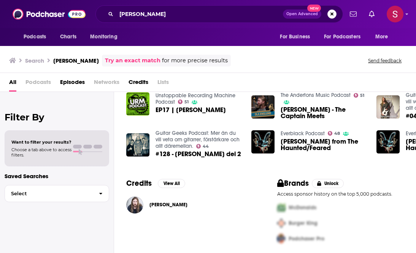
click at [164, 204] on span "Ola Englund" at bounding box center [168, 205] width 38 height 6
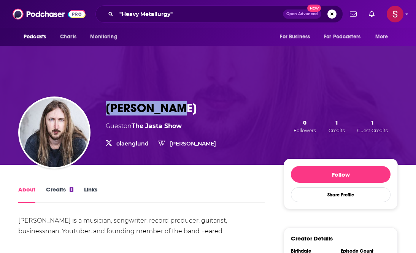
drag, startPoint x: 177, startPoint y: 106, endPoint x: 105, endPoint y: 106, distance: 71.8
click at [105, 106] on div "Ola Englund Guest on The Jasta Show olaenglund olaenglund Ola Englund Ola Englu…" at bounding box center [207, 126] width 379 height 78
copy h1 "Ola Englund"
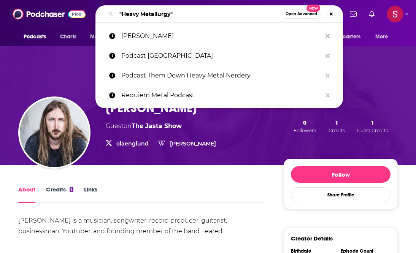
drag, startPoint x: 184, startPoint y: 15, endPoint x: 117, endPoint y: 9, distance: 67.5
click at [117, 9] on input ""Heavy Metallurgy"" at bounding box center [199, 14] width 166 height 12
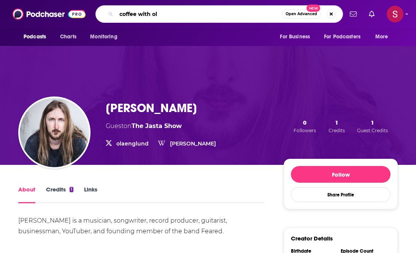
type input "coffee with ola"
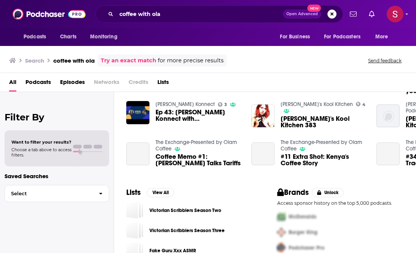
scroll to position [171, 0]
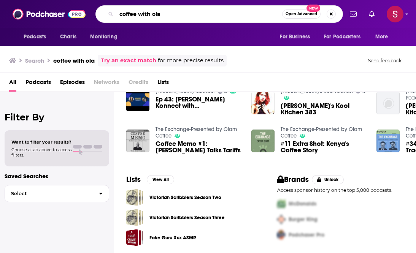
drag, startPoint x: 165, startPoint y: 18, endPoint x: 110, endPoint y: 16, distance: 54.7
click at [110, 16] on div "coffee with ola Open Advanced New" at bounding box center [218, 13] width 247 height 17
paste input "The Heavy Metal Mayhem Radio Show"
drag, startPoint x: 131, startPoint y: 13, endPoint x: 114, endPoint y: 12, distance: 17.1
click at [114, 13] on div "The Heavy Metal Mayhem Radio Show Open Advanced New" at bounding box center [218, 13] width 247 height 17
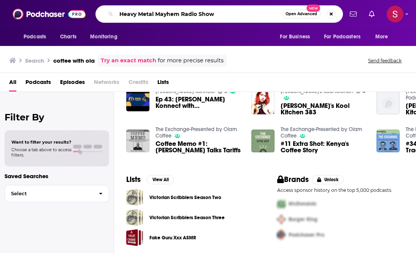
type input "Heavy Metal Mayhem Radio Show"
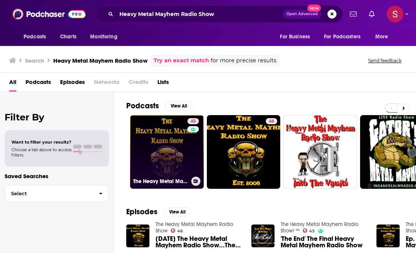
click at [176, 143] on link "45 The Heavy Metal Mayhem Radio Show! ™" at bounding box center [167, 152] width 74 height 74
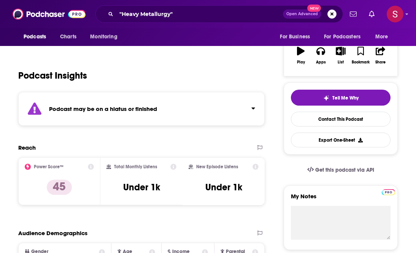
scroll to position [190, 0]
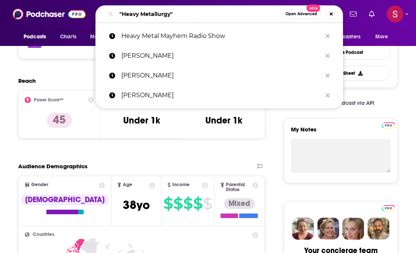
drag, startPoint x: 171, startPoint y: 15, endPoint x: 120, endPoint y: 15, distance: 51.3
click at [120, 15] on input ""Heavy Metallurgy"" at bounding box center [199, 14] width 166 height 12
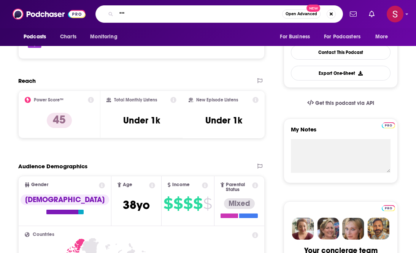
paste input "Requiem Metal Podcast"
type input ""Requiem Metal Podcast""
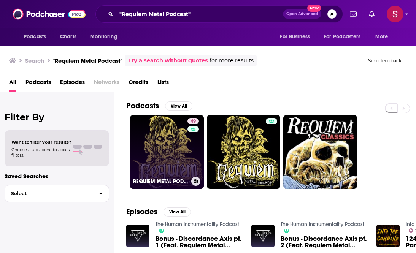
click at [175, 145] on link "49 REQUIEM METAL PODCAST" at bounding box center [167, 152] width 74 height 74
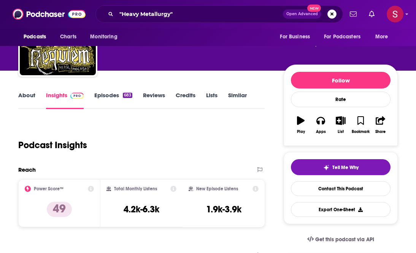
scroll to position [112, 0]
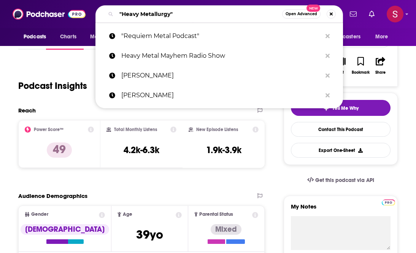
drag, startPoint x: 178, startPoint y: 13, endPoint x: 111, endPoint y: 13, distance: 67.3
click at [111, 13] on div ""Heavy Metallurgy" Open Advanced New" at bounding box center [218, 13] width 247 height 17
paste input "Podcast Them Down Heavy Metal Nerdery"
type input "Podcast Them Down Heavy Metal Nerdery"
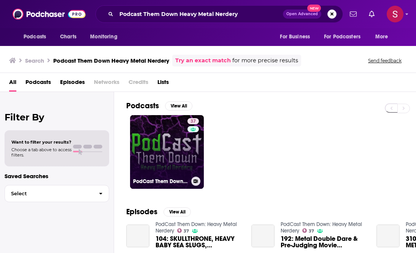
click at [165, 126] on link "37 PodCast Them Down: Heavy Metal Nerdery" at bounding box center [167, 152] width 74 height 74
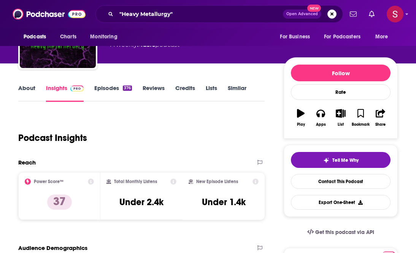
scroll to position [83, 0]
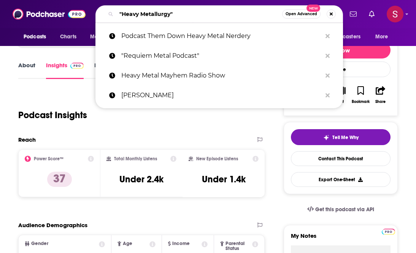
drag, startPoint x: 176, startPoint y: 16, endPoint x: 101, endPoint y: 13, distance: 75.3
click at [101, 13] on div ""Heavy Metallurgy" Open Advanced New" at bounding box center [218, 13] width 247 height 17
paste input "Metalheads Podcast"
type input "Metalheads Podcast"
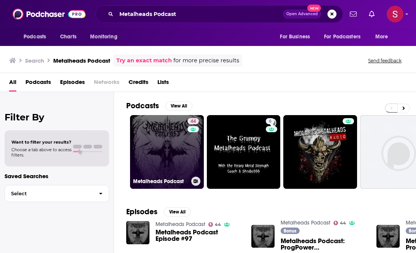
click at [176, 146] on link "44 Metalheads Podcast" at bounding box center [167, 152] width 74 height 74
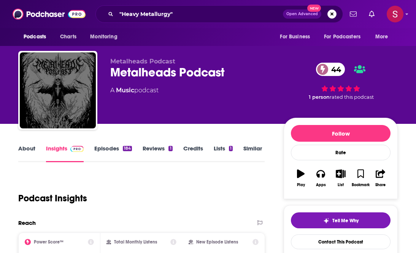
scroll to position [142, 0]
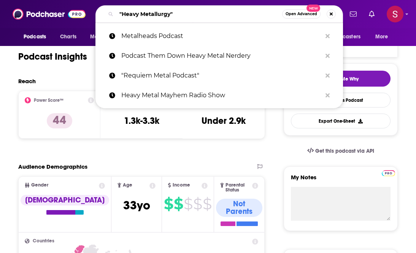
drag, startPoint x: 182, startPoint y: 13, endPoint x: 99, endPoint y: 3, distance: 84.1
click at [99, 3] on div "Podcasts Charts Monitoring "Heavy Metallurgy" Open Advanced New Metalheads Podc…" at bounding box center [208, 14] width 416 height 28
paste input "Metal Sucks"
type input "Metal Sucks"
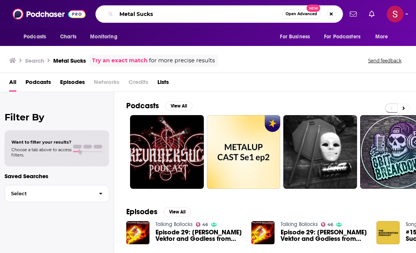
drag, startPoint x: 160, startPoint y: 12, endPoint x: 109, endPoint y: 14, distance: 50.9
click at [109, 14] on div "Metal Sucks Open Advanced New" at bounding box center [218, 13] width 247 height 17
paste input "A Heavy Metal Podcast Chris Tighe chris.tighe@rogers.com"
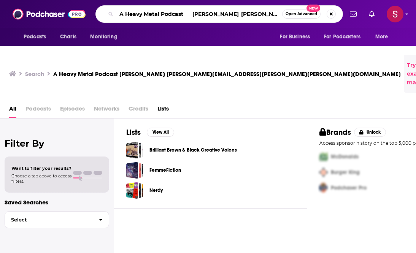
scroll to position [0, 28]
drag, startPoint x: 190, startPoint y: 14, endPoint x: 288, endPoint y: 25, distance: 98.7
click at [288, 25] on div "Podcasts Charts Monitoring A Heavy Metal Podcast Chris Tighe chris.tighe@rogers…" at bounding box center [208, 14] width 416 height 28
type input "A Heavy Metal Podcast"
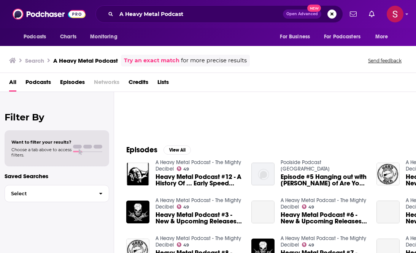
scroll to position [53, 0]
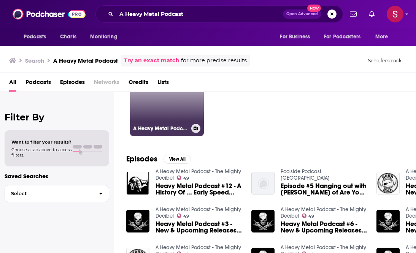
click at [163, 106] on link "49 A Heavy Metal Podcast - The Mighty Decibel" at bounding box center [167, 99] width 74 height 74
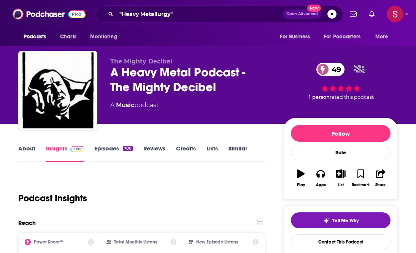
scroll to position [164, 0]
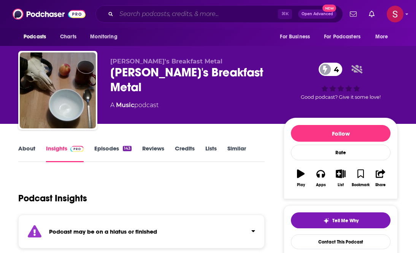
click at [161, 15] on input "Search podcasts, credits, & more..." at bounding box center [196, 14] width 161 height 12
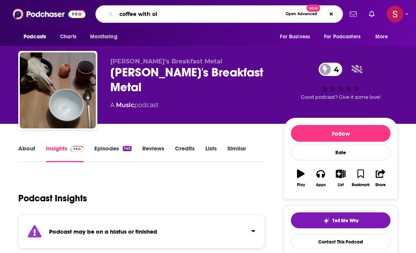
type input "coffee with ola"
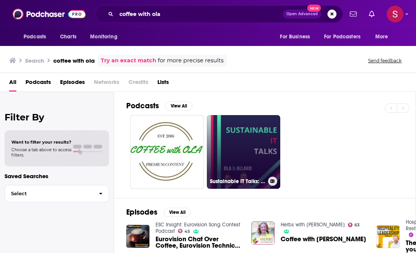
scroll to position [19, 0]
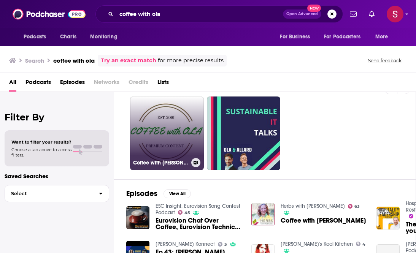
click at [186, 130] on link "Coffee with [PERSON_NAME]" at bounding box center [167, 134] width 74 height 74
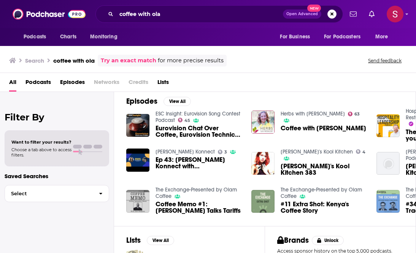
scroll to position [116, 0]
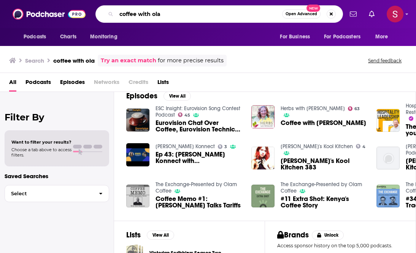
drag, startPoint x: 171, startPoint y: 13, endPoint x: 102, endPoint y: 8, distance: 69.4
click at [102, 8] on div "coffee with ola Open Advanced New" at bounding box center [218, 13] width 247 height 17
paste input "Metal Hammer"
type input "Metal Hammer"
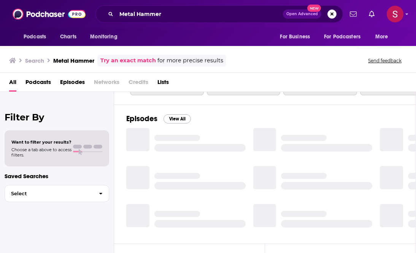
scroll to position [116, 0]
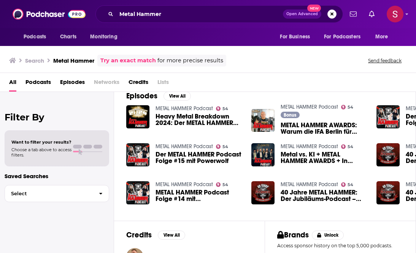
click at [190, 107] on link "METAL HAMMER Podcast" at bounding box center [183, 108] width 57 height 6
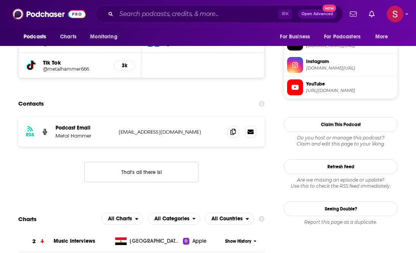
scroll to position [720, 0]
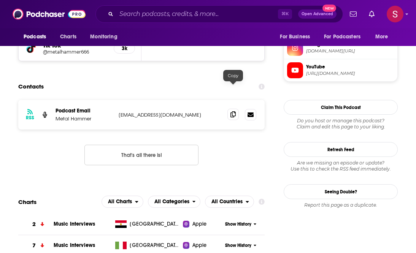
click at [231, 111] on icon at bounding box center [232, 114] width 5 height 6
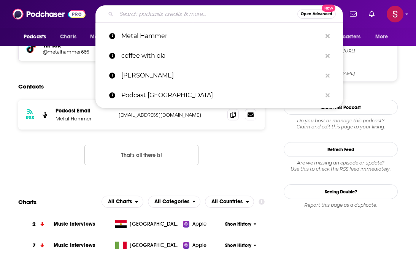
click at [150, 16] on input "Search podcasts, credits, & more..." at bounding box center [206, 14] width 181 height 12
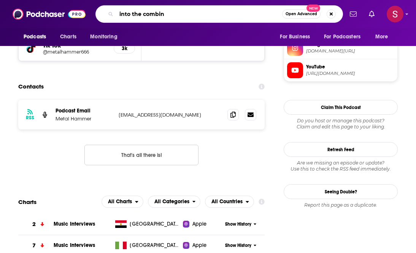
type input "into the combine"
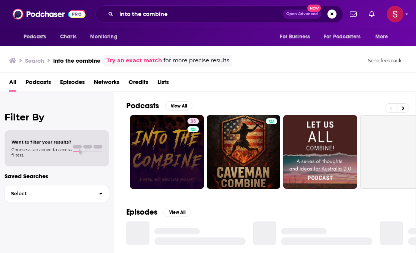
click at [166, 128] on link "33" at bounding box center [167, 152] width 74 height 74
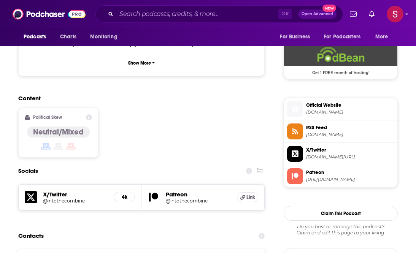
scroll to position [709, 0]
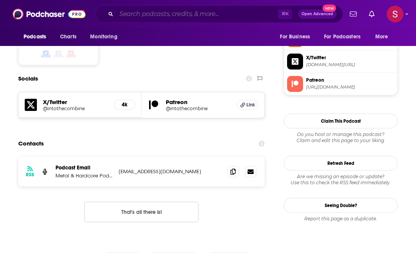
click at [144, 17] on input "Search podcasts, credits, & more..." at bounding box center [196, 14] width 161 height 12
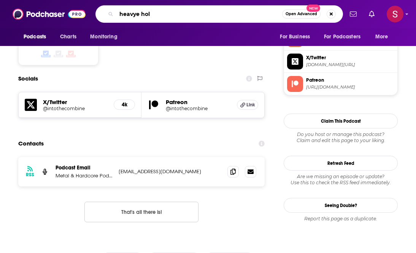
type input "heavye hole"
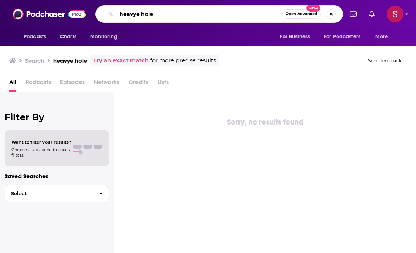
click at [137, 16] on input "heavye hole" at bounding box center [199, 14] width 166 height 12
type input "heavy hole"
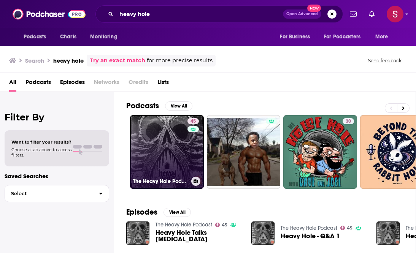
click at [162, 136] on link "45 The Heavy Hole Podcast" at bounding box center [167, 152] width 74 height 74
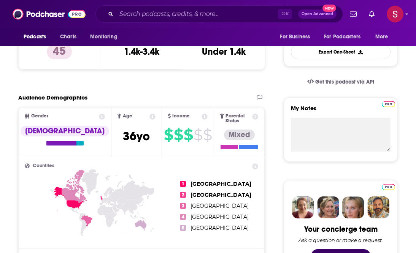
scroll to position [189, 0]
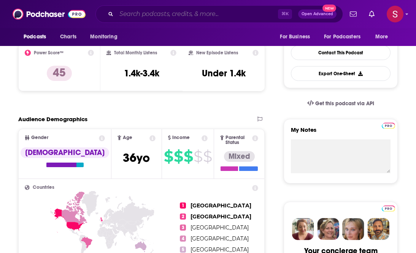
click at [163, 15] on input "Search podcasts, credits, & more..." at bounding box center [196, 14] width 161 height 12
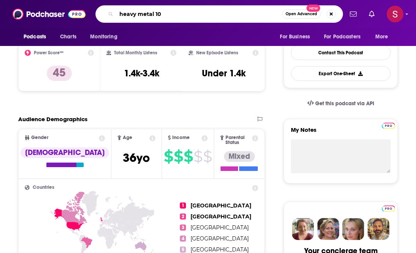
type input "heavy metal 101"
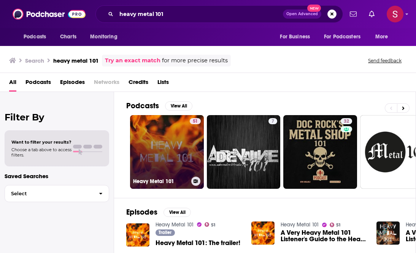
click at [175, 177] on div "Heavy Metal 101" at bounding box center [167, 181] width 68 height 9
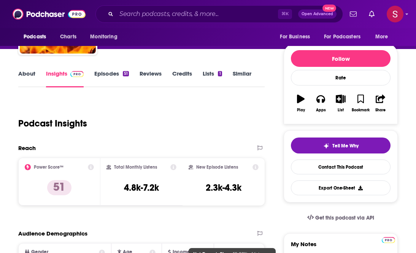
scroll to position [122, 0]
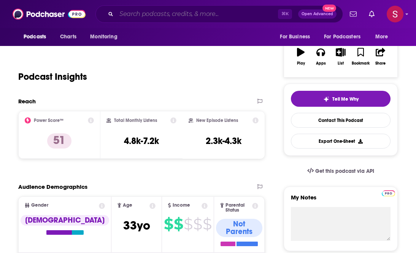
click at [150, 16] on input "Search podcasts, credits, & more..." at bounding box center [196, 14] width 161 height 12
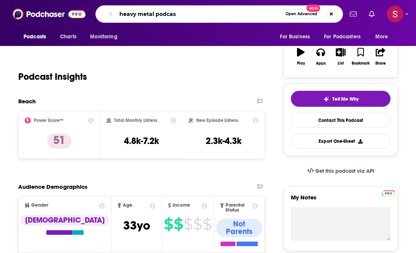
type input "heavy metal podcast"
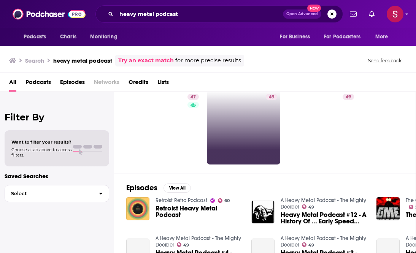
scroll to position [25, 0]
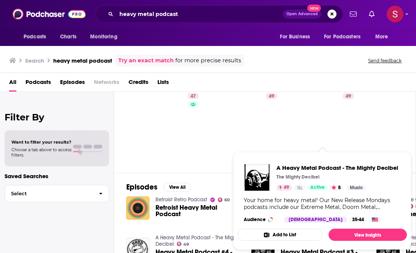
click at [291, 206] on div "Your home for heavy metal! Our New Release Mondays podcasts include our Extreme…" at bounding box center [322, 204] width 157 height 14
click at [296, 176] on p "The Mighty Decibel" at bounding box center [297, 177] width 43 height 6
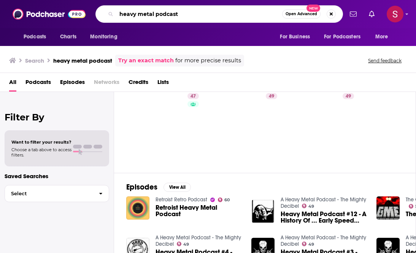
drag, startPoint x: 181, startPoint y: 19, endPoint x: 110, endPoint y: 17, distance: 71.1
click at [110, 17] on div "heavy metal podcast Open Advanced New" at bounding box center [218, 13] width 247 height 17
paste input "Decibel Magazine"
drag, startPoint x: 177, startPoint y: 14, endPoint x: 117, endPoint y: 13, distance: 60.4
click at [117, 13] on input "heavy metal podcastDecibel Magazine" at bounding box center [199, 14] width 166 height 12
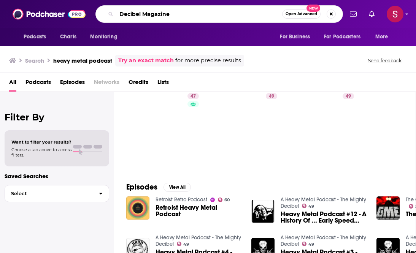
type input "Decibel Magazine"
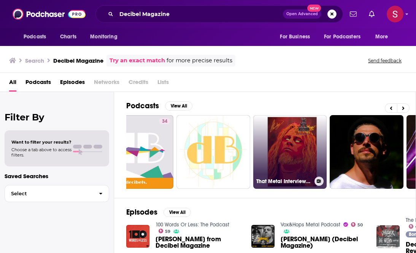
click at [305, 135] on link "That Metal Interview/ JROCKSMETALZONE.COM" at bounding box center [290, 152] width 74 height 74
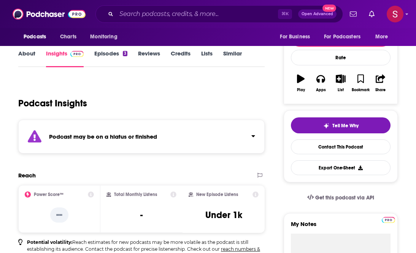
scroll to position [160, 0]
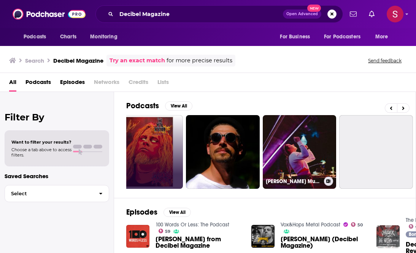
scroll to position [0, 275]
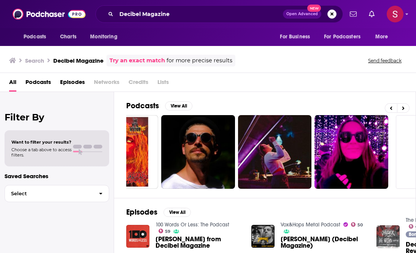
click at [178, 22] on div "Decibel Magazine Open Advanced New" at bounding box center [218, 13] width 247 height 17
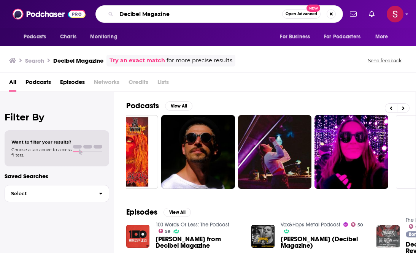
drag, startPoint x: 181, startPoint y: 14, endPoint x: 112, endPoint y: 14, distance: 68.8
click at [112, 14] on div "Decibel Magazine Open Advanced New" at bounding box center [218, 13] width 247 height 17
paste input "Tim Mudd"
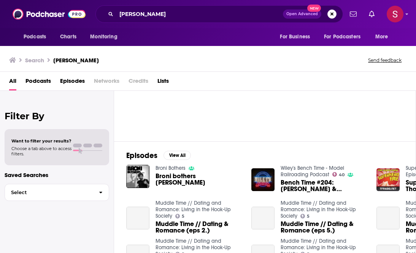
scroll to position [66, 0]
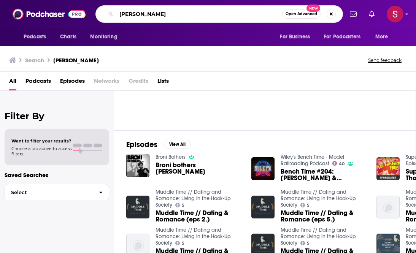
drag, startPoint x: 139, startPoint y: 13, endPoint x: 105, endPoint y: 12, distance: 34.2
click at [105, 12] on div "Tim Mudd Open Advanced New" at bounding box center [218, 13] width 247 height 17
type input "garza"
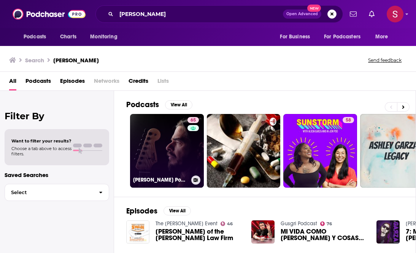
click at [173, 133] on link "65 Garza Podcast" at bounding box center [167, 151] width 74 height 74
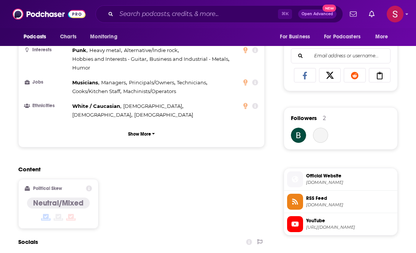
scroll to position [591, 0]
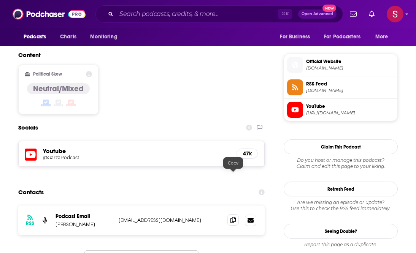
click at [234, 214] on span at bounding box center [232, 219] width 11 height 11
